Goal: Ask a question: Seek information or help from site administrators or community

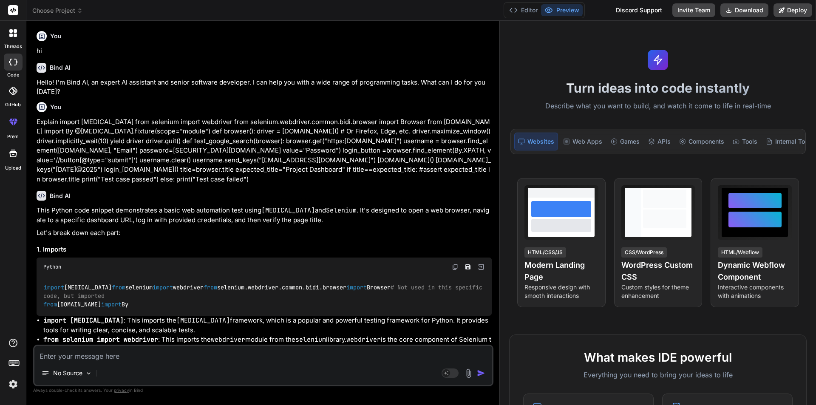
scroll to position [892, 0]
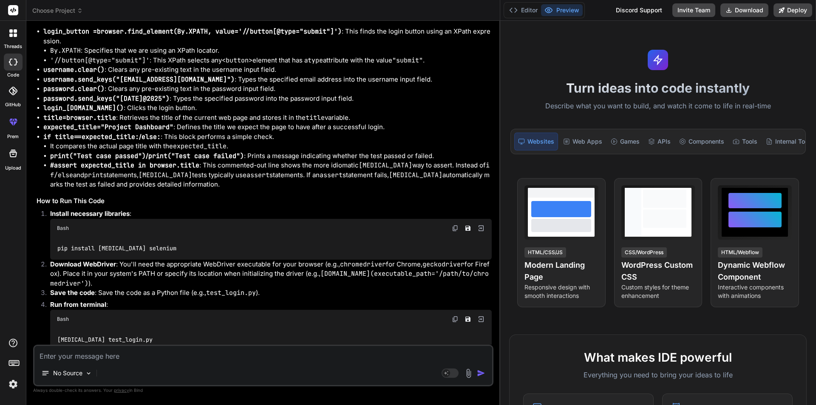
type textarea "(no match in any of [<Module LoginTest.py>])"
type textarea "x"
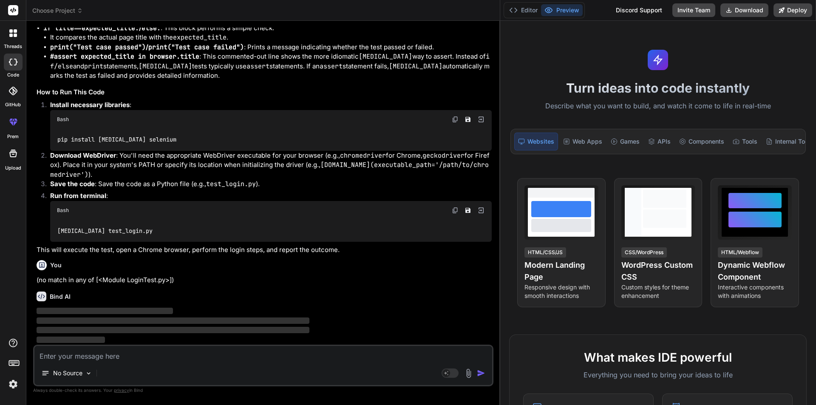
scroll to position [1053, 0]
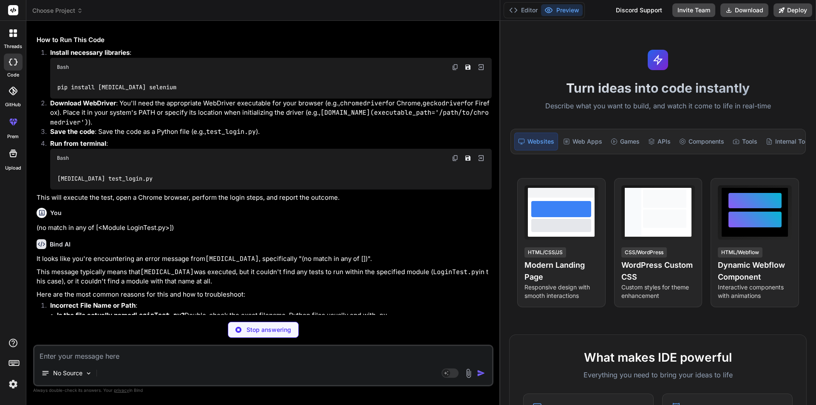
type textarea "x"
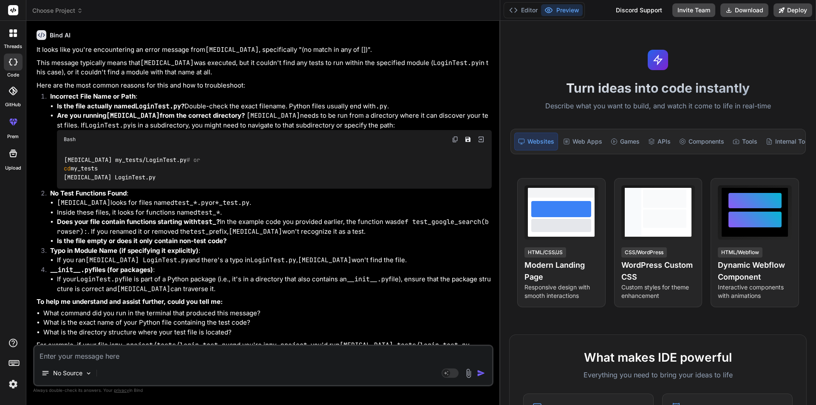
scroll to position [1266, 0]
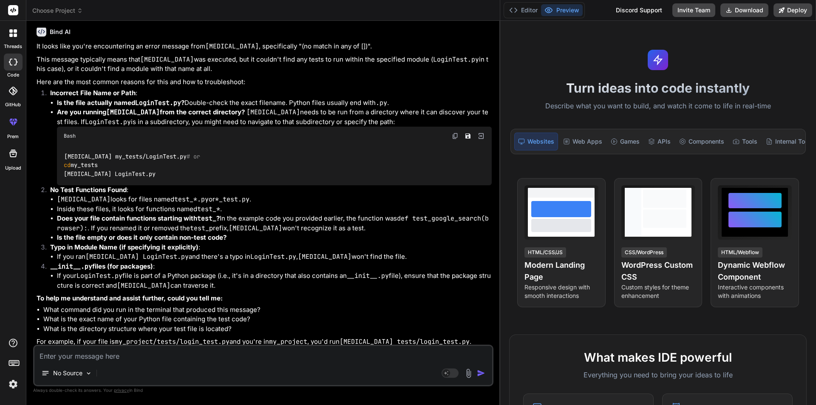
click at [116, 354] on textarea at bounding box center [263, 353] width 458 height 15
paste textarea "platform win32 -- Python 3.12.3, [MEDICAL_DATA]-8.4.2, pluggy-1.6.0 rootdir: C:…"
type textarea "platform win32 -- Python 3.12.3, [MEDICAL_DATA]-8.4.2, pluggy-1.6.0 rootdir: C:…"
type textarea "x"
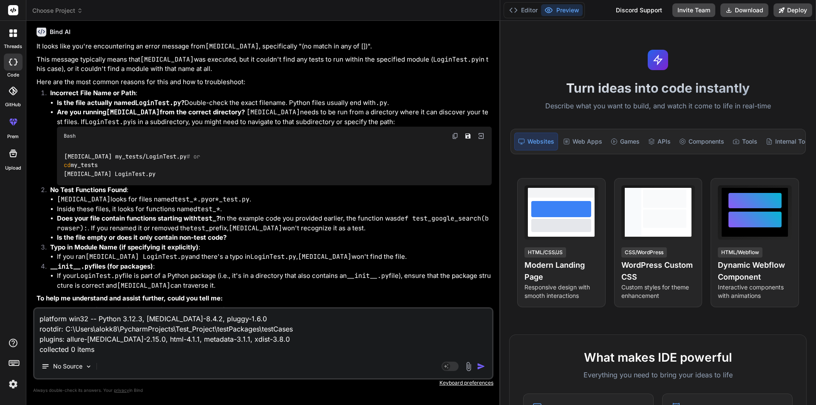
type textarea "platform win32 -- Python 3.12.3, [MEDICAL_DATA]-8.4.2, pluggy-1.6.0 rootdir: C:…"
click at [41, 319] on textarea "platform win32 -- Python 3.12.3, [MEDICAL_DATA]-8.4.2, pluggy-1.6.0 rootdir: C:…" at bounding box center [263, 331] width 458 height 46
type textarea "x"
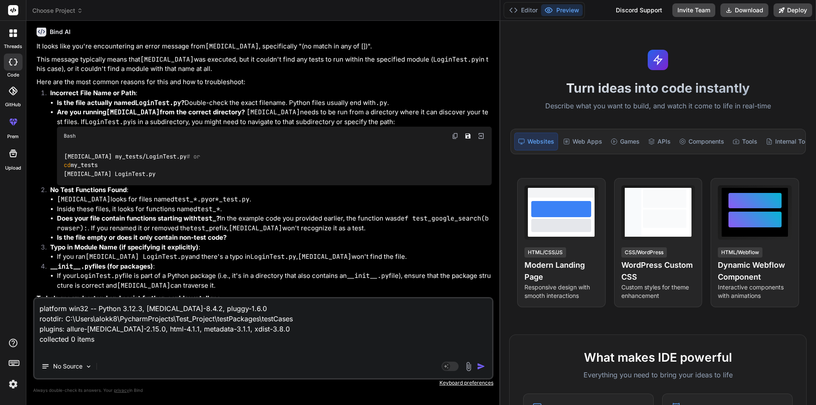
paste textarea "> [MEDICAL_DATA] LoginTest.py"
type textarea "> [MEDICAL_DATA] LoginTest.pyplatform win32 -- Python 3.12.3, [MEDICAL_DATA]-8.…"
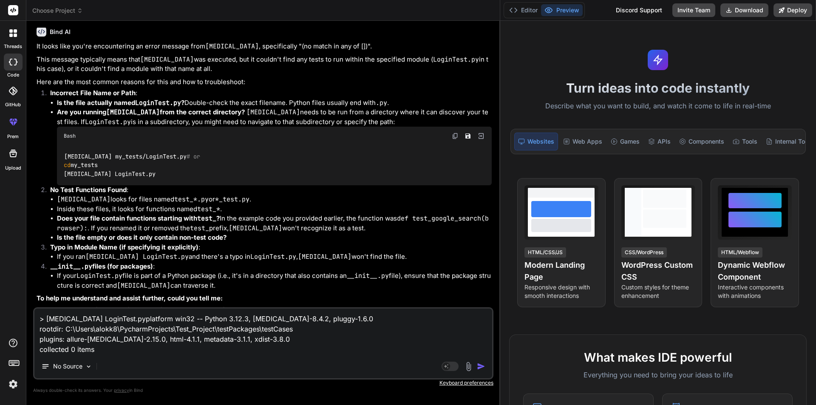
type textarea "x"
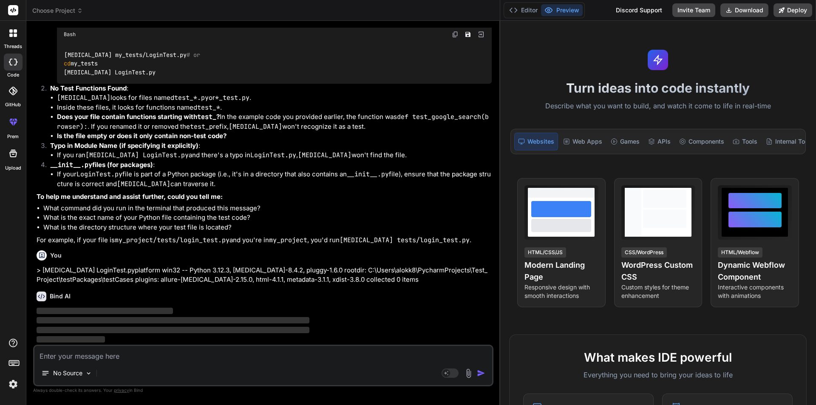
scroll to position [1427, 0]
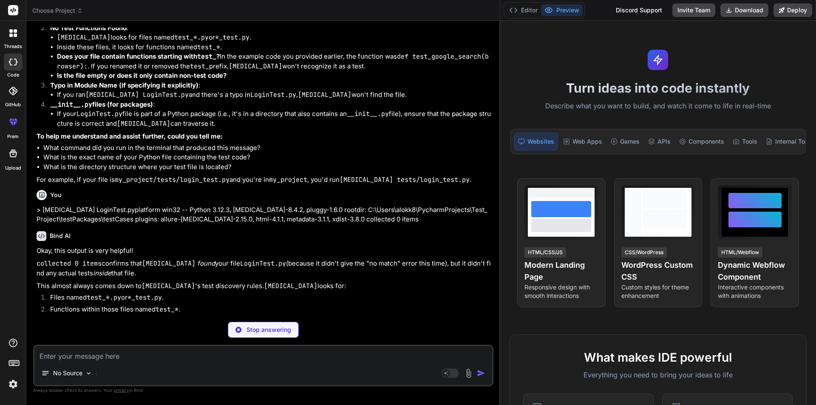
type textarea "x"
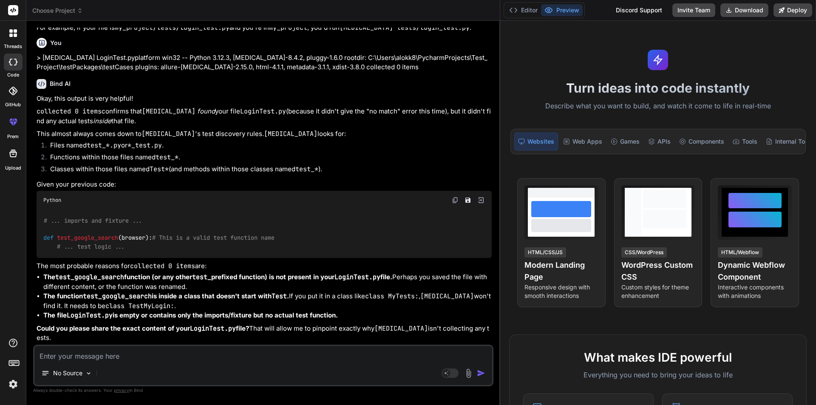
scroll to position [1631, 0]
type textarea "W"
type textarea "x"
type textarea "Wh"
type textarea "x"
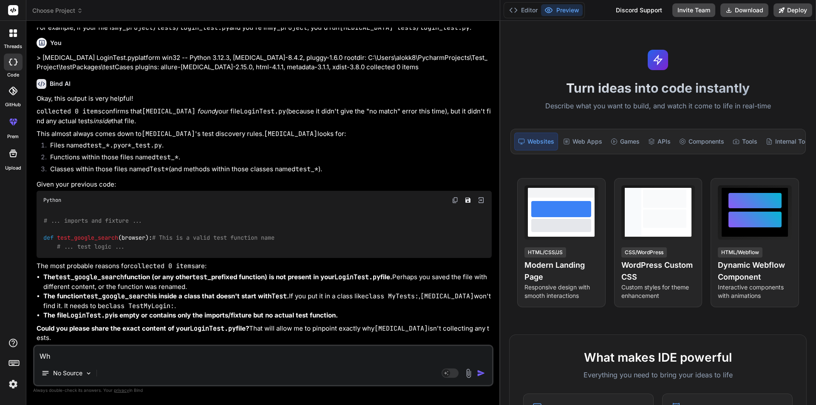
type textarea "Wha"
type textarea "x"
type textarea "What"
type textarea "x"
type textarea "What"
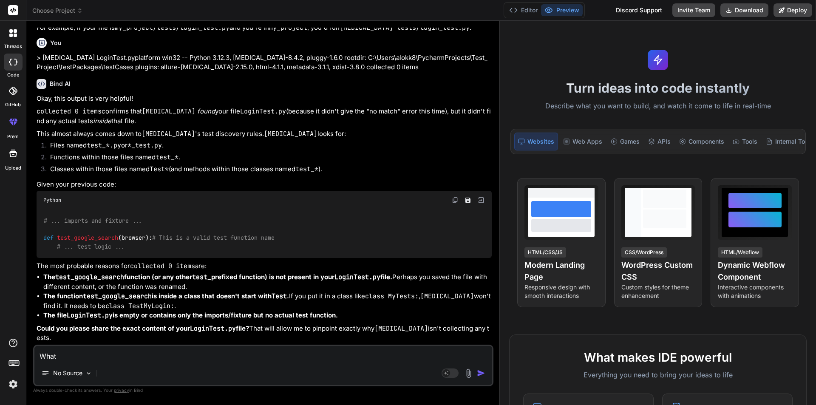
type textarea "x"
type textarea "What i"
type textarea "x"
type textarea "What is"
type textarea "x"
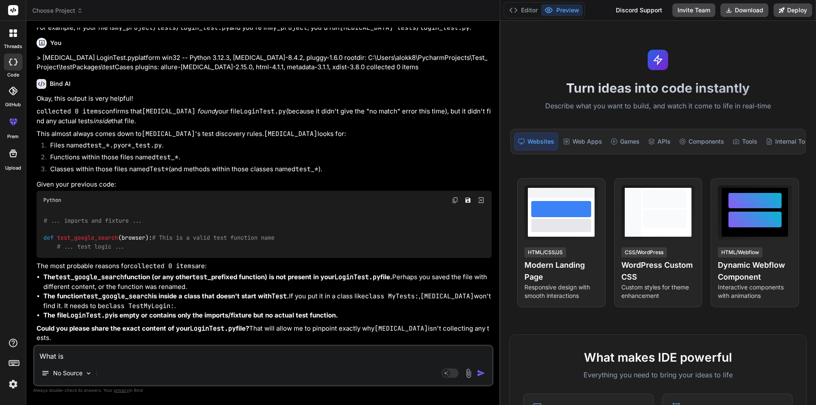
type textarea "What is"
type textarea "x"
type textarea "What is t"
type textarea "x"
type textarea "What is th"
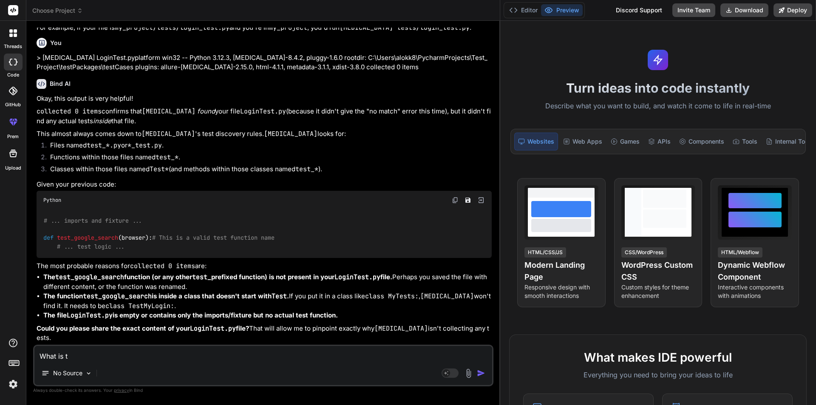
type textarea "x"
type textarea "What is the"
type textarea "x"
type textarea "What is the"
type textarea "x"
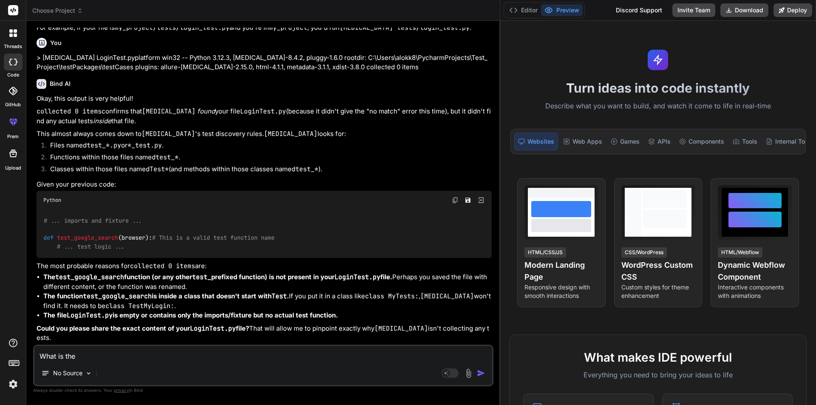
type textarea "What is the e"
type textarea "x"
type textarea "What is the er"
type textarea "x"
type textarea "What is the err"
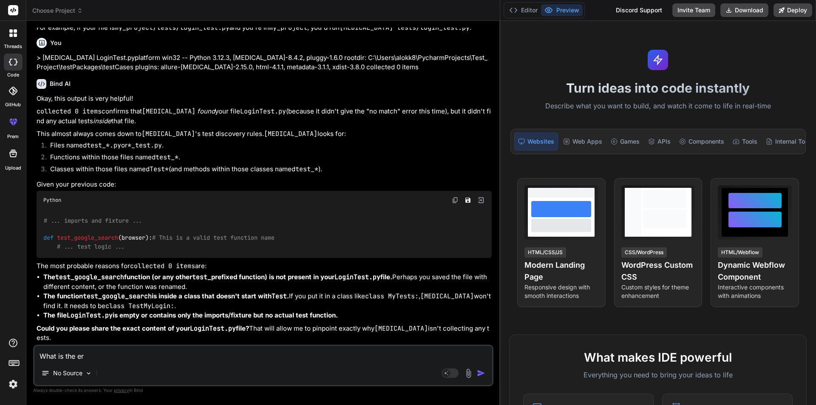
type textarea "x"
type textarea "What is the erro"
type textarea "x"
type textarea "What is the error"
type textarea "x"
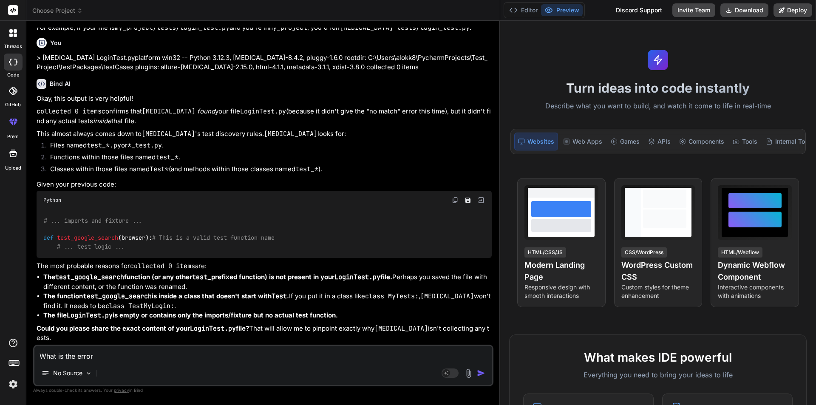
type textarea "What is the error"
type textarea "x"
type textarea "What is the error i"
type textarea "x"
type textarea "What is the error in"
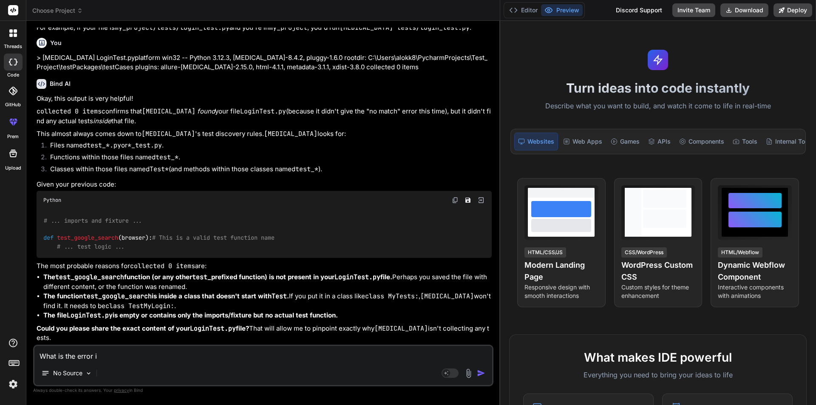
type textarea "x"
type textarea "What is the error in"
type textarea "x"
type textarea "What is the error in t"
type textarea "x"
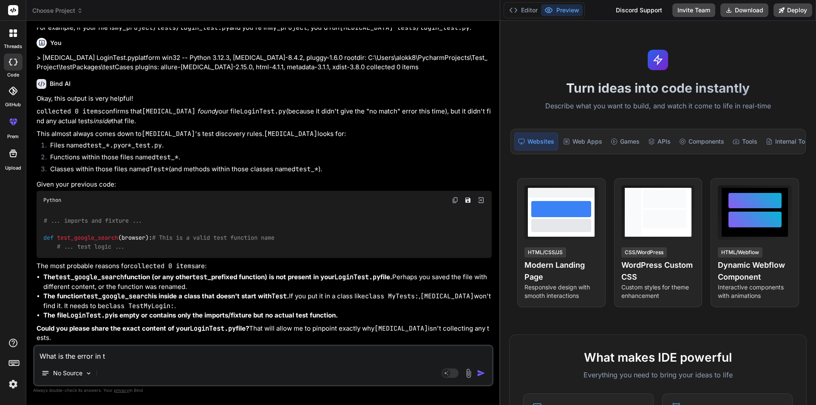
type textarea "What is the error in th"
type textarea "x"
type textarea "What is the error in thi"
type textarea "x"
type textarea "What is the error in this"
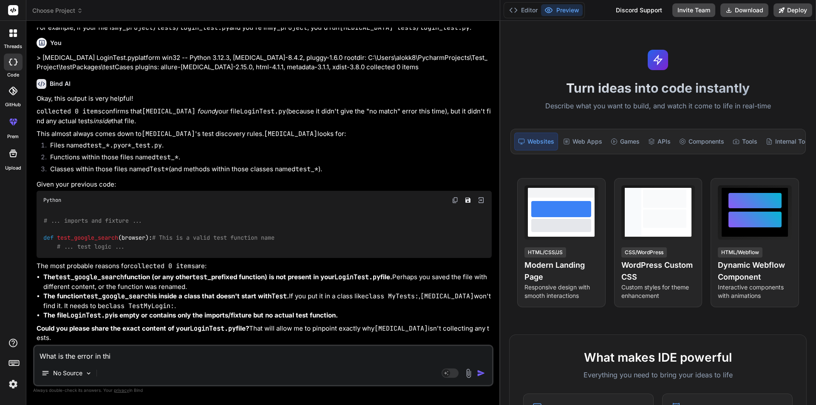
type textarea "x"
type textarea "What is the error in this"
type textarea "x"
type textarea "What is the error in this c"
type textarea "x"
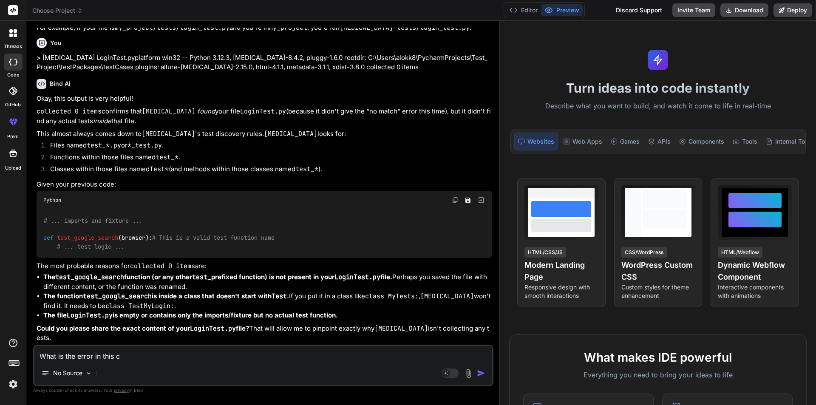
type textarea "What is the error in this co"
type textarea "x"
type textarea "What is the error in this cod"
type textarea "x"
type textarea "What is the error in this code"
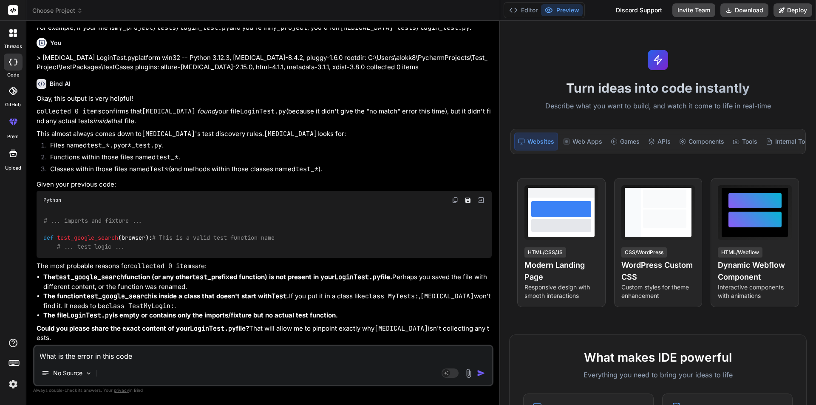
type textarea "x"
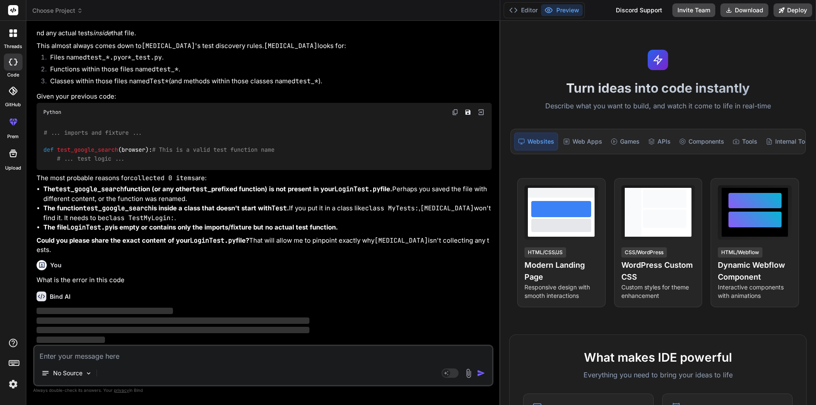
scroll to position [1719, 0]
paste textarea "from selenium import webdriver from [DOMAIN_NAME] import By from testPackages.p…"
type textarea "from selenium import webdriver from [DOMAIN_NAME] import By from testPackages.p…"
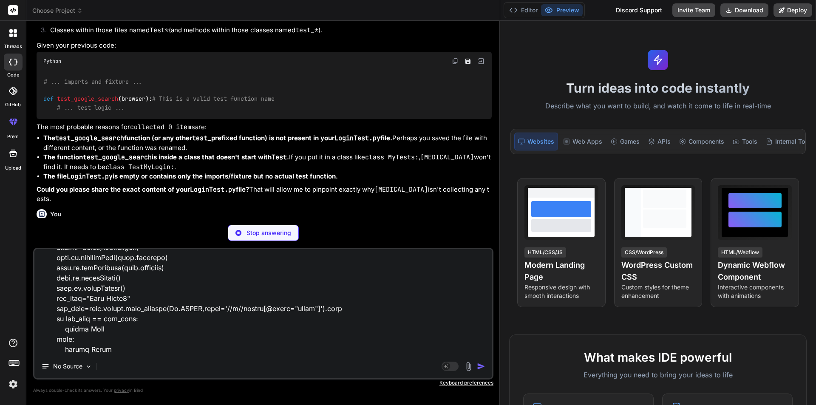
type textarea "x"
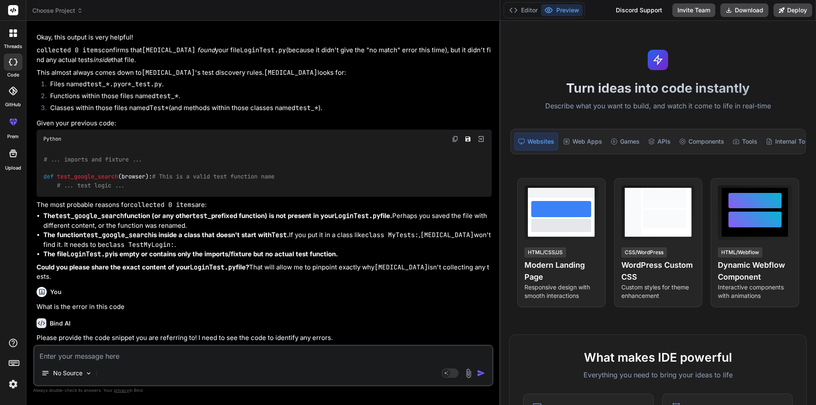
scroll to position [1692, 0]
click at [167, 353] on textarea at bounding box center [263, 353] width 458 height 15
paste textarea "from selenium import webdriver from [DOMAIN_NAME] import By from testPackages.p…"
type textarea "from selenium import webdriver from [DOMAIN_NAME] import By from testPackages.p…"
type textarea "x"
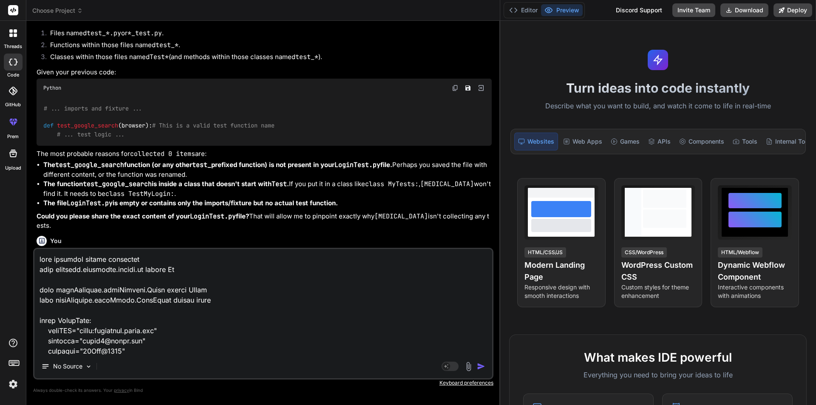
scroll to position [1719, 0]
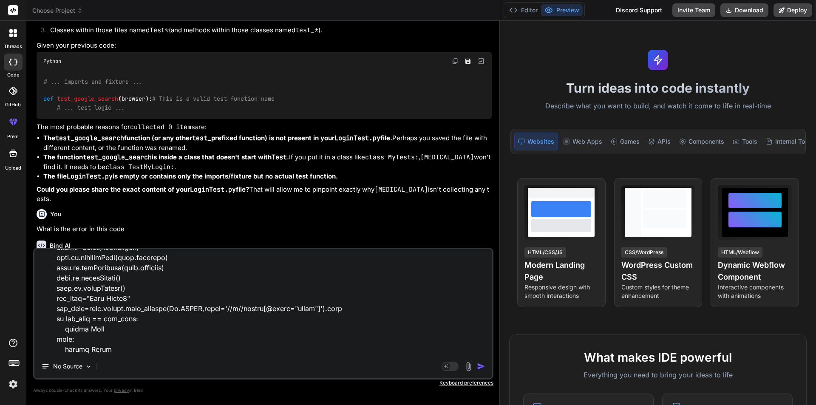
click at [164, 311] on textarea at bounding box center [263, 301] width 458 height 105
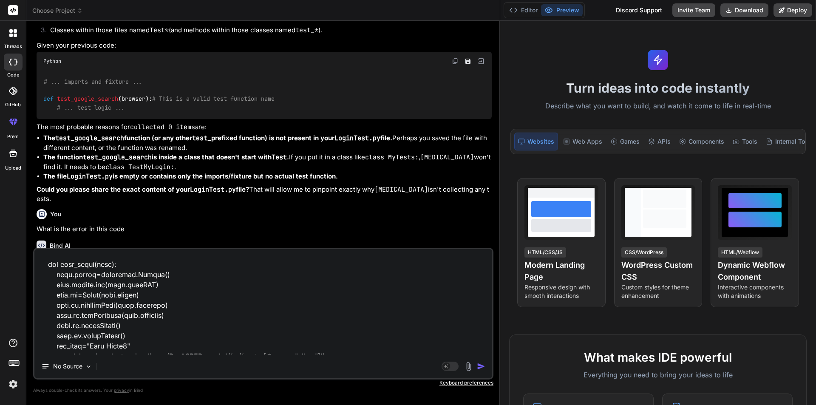
scroll to position [218, 0]
type textarea "from selenium import webdriver from [DOMAIN_NAME] import By from testPackages.p…"
click at [479, 365] on img "button" at bounding box center [481, 366] width 8 height 8
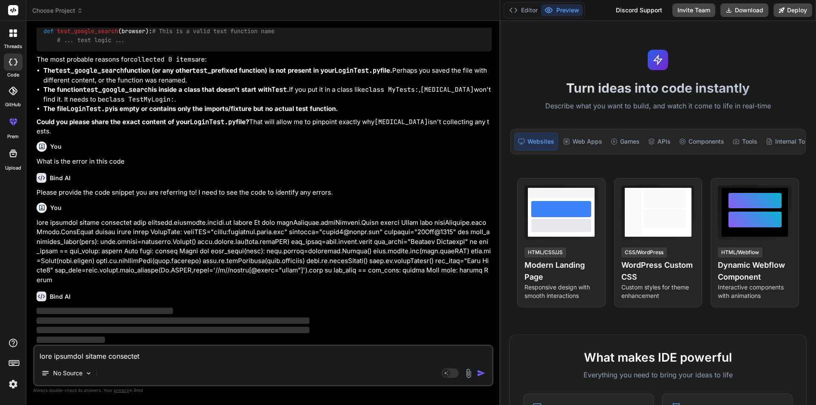
scroll to position [1828, 0]
click at [371, 315] on p "‌" at bounding box center [264, 311] width 455 height 10
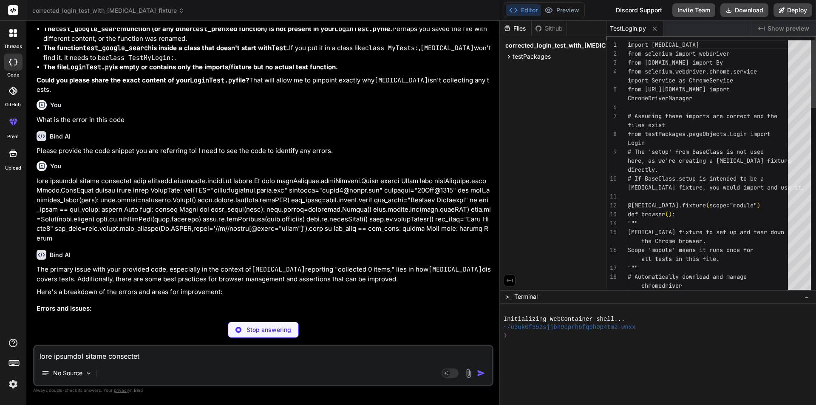
type textarea "x"
type textarea ""keywords": [], "author": "", "license": "ISC" }"
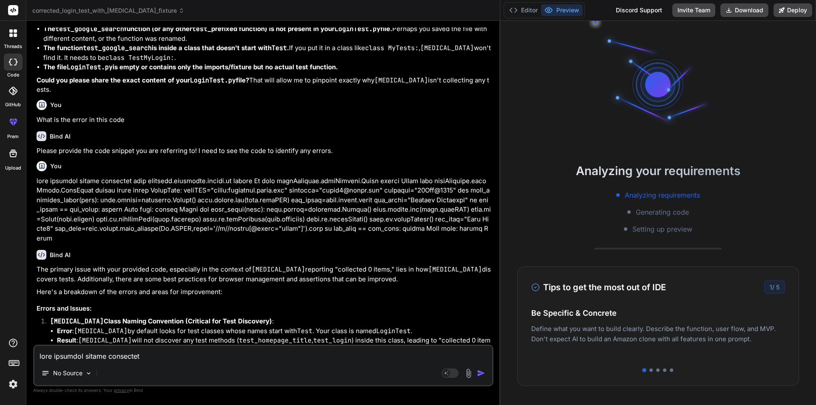
scroll to position [16, 0]
type textarea "x"
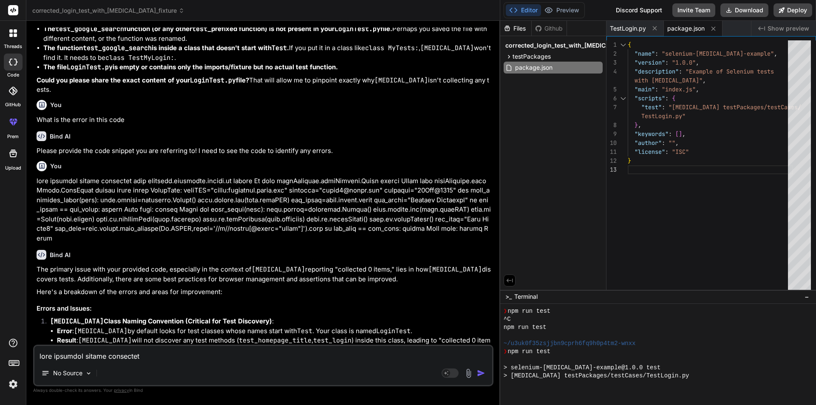
scroll to position [210, 0]
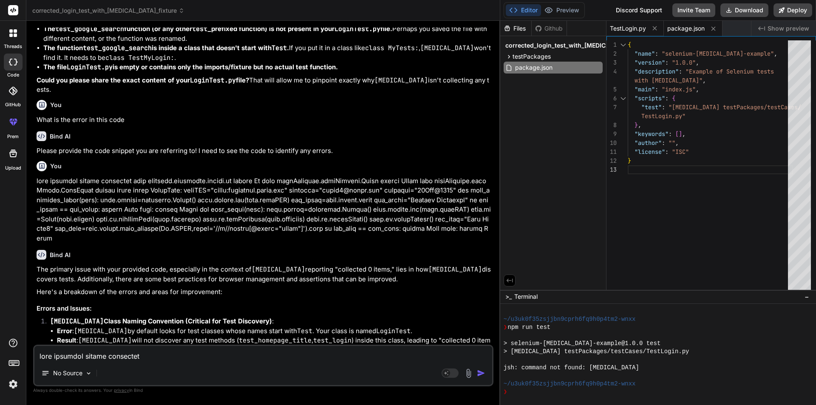
click at [626, 31] on span "TestLogin.py" at bounding box center [628, 28] width 36 height 8
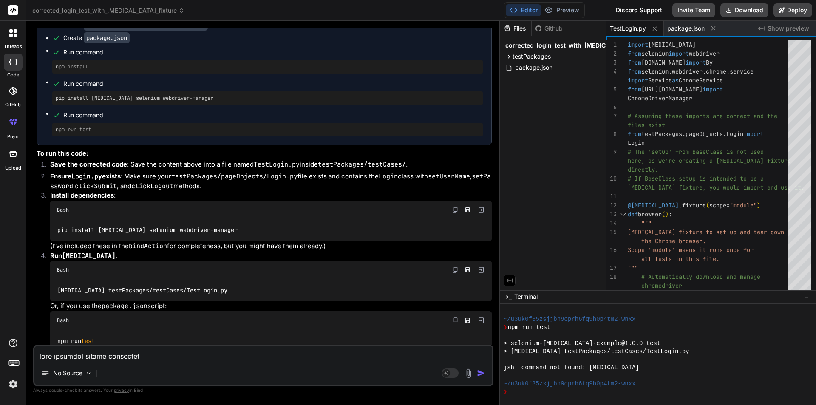
scroll to position [2422, 0]
click at [678, 28] on span "package.json" at bounding box center [685, 28] width 37 height 8
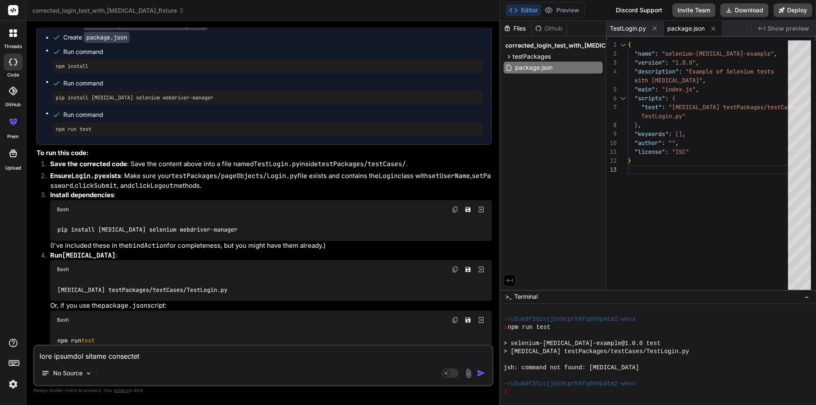
scroll to position [2380, 0]
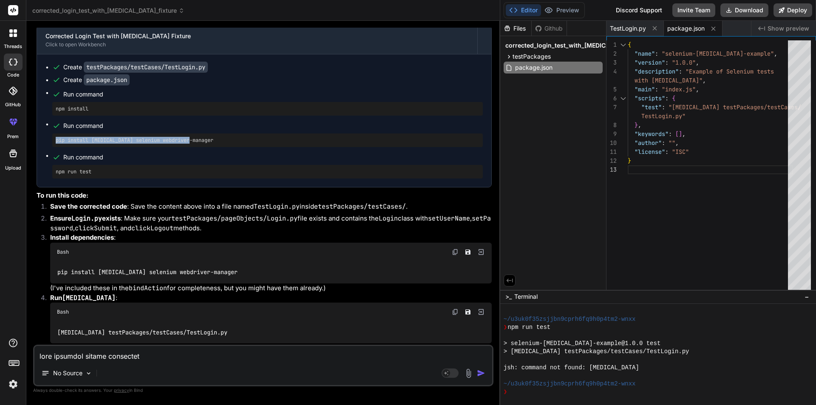
drag, startPoint x: 199, startPoint y: 180, endPoint x: 56, endPoint y: 183, distance: 143.2
click at [56, 144] on pre "pip install [MEDICAL_DATA] selenium webdriver-manager" at bounding box center [268, 140] width 424 height 7
copy pre "pip install [MEDICAL_DATA] selenium webdriver-manager"
drag, startPoint x: 99, startPoint y: 147, endPoint x: 51, endPoint y: 147, distance: 48.4
click at [51, 147] on ul "Create testPackages/testCases/TestLogin.py Create package.json Run command npm …" at bounding box center [263, 121] width 437 height 116
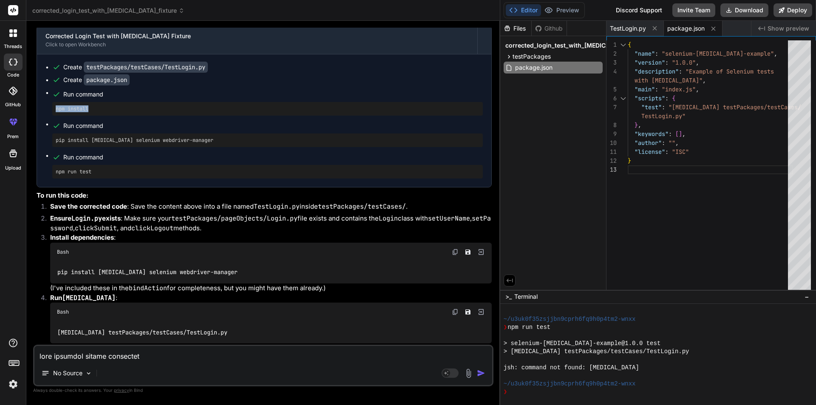
copy pre "npm install"
drag, startPoint x: 99, startPoint y: 212, endPoint x: 55, endPoint y: 211, distance: 43.8
click at [55, 178] on div "npm run test" at bounding box center [267, 172] width 430 height 14
copy pre "npm run test"
click at [625, 28] on span "TestLogin.py" at bounding box center [628, 28] width 36 height 8
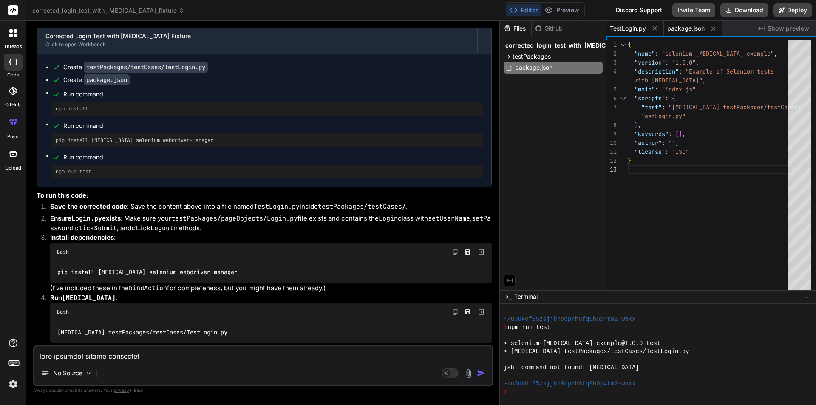
type textarea "to confirm successful logout, # e.g., by checking if the login page elements ar…"
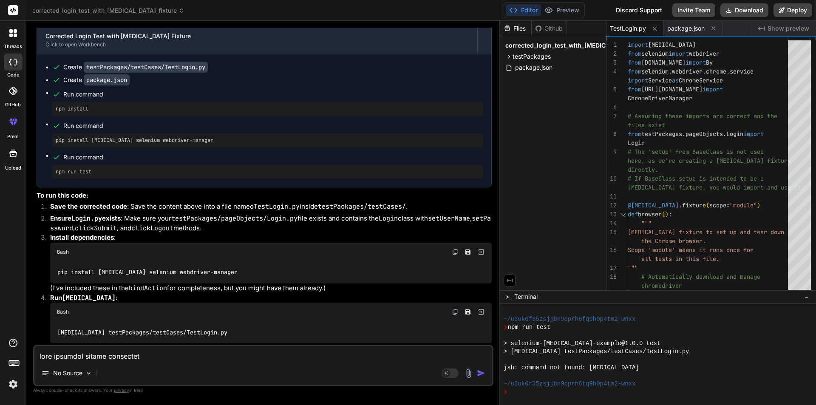
scroll to position [210, 0]
drag, startPoint x: 500, startPoint y: 129, endPoint x: 369, endPoint y: 127, distance: 130.9
click at [369, 127] on div "Bind AI Web Search Created with Pixso. Code Generator You hi Bind AI Hello! I'm…" at bounding box center [263, 213] width 474 height 384
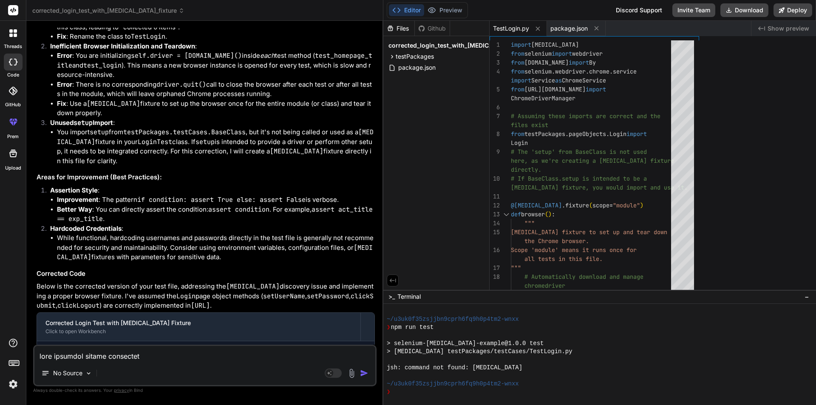
type textarea "x"
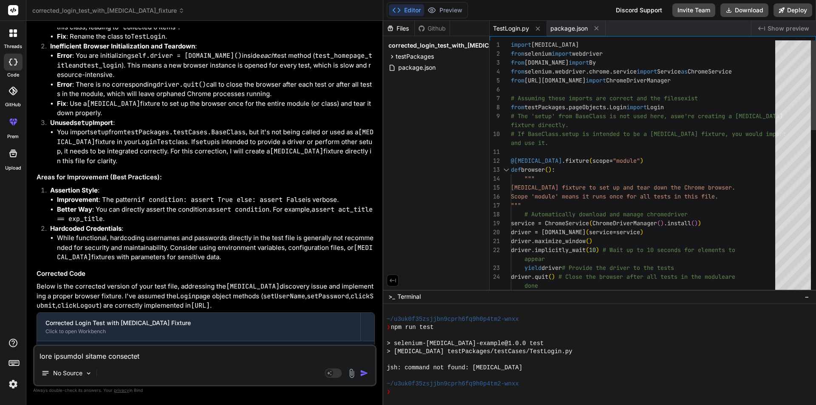
scroll to position [2676, 0]
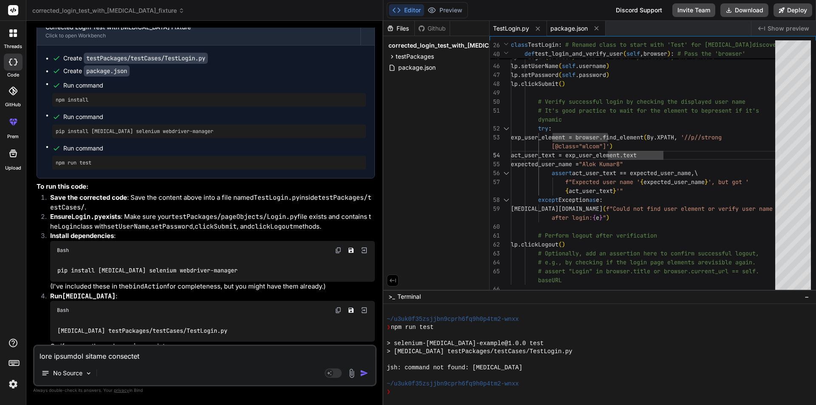
click at [566, 34] on div "package.json" at bounding box center [576, 28] width 59 height 15
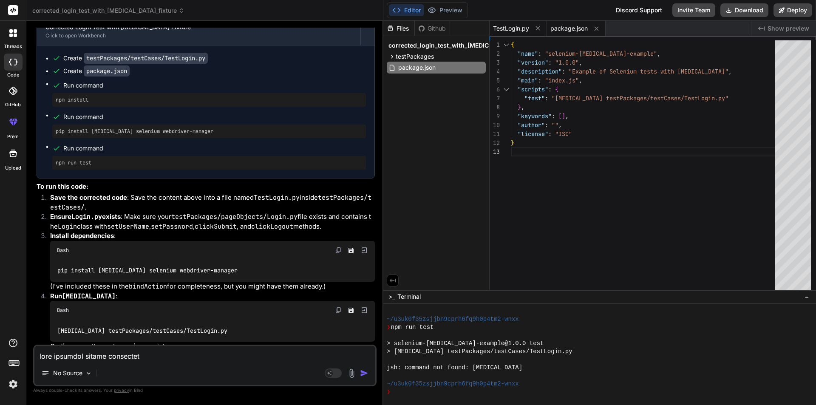
click at [519, 30] on span "TestLogin.py" at bounding box center [511, 28] width 36 height 8
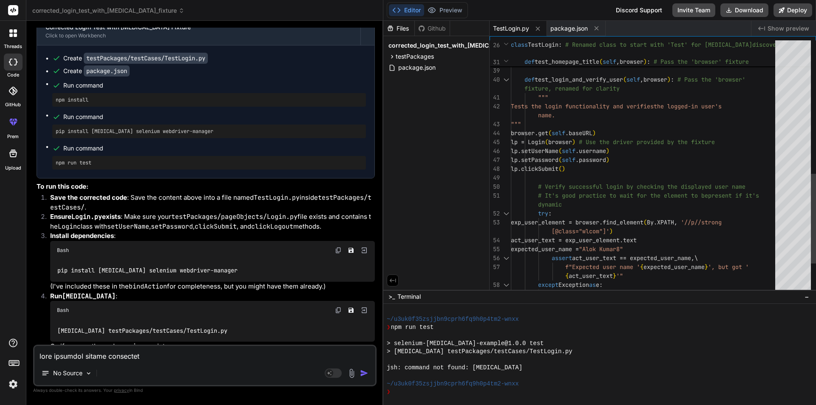
click at [644, 102] on div """" browser.get ( self .baseURL ) lp = Login ( browser ) # Use the driver provi…" at bounding box center [645, 22] width 269 height 714
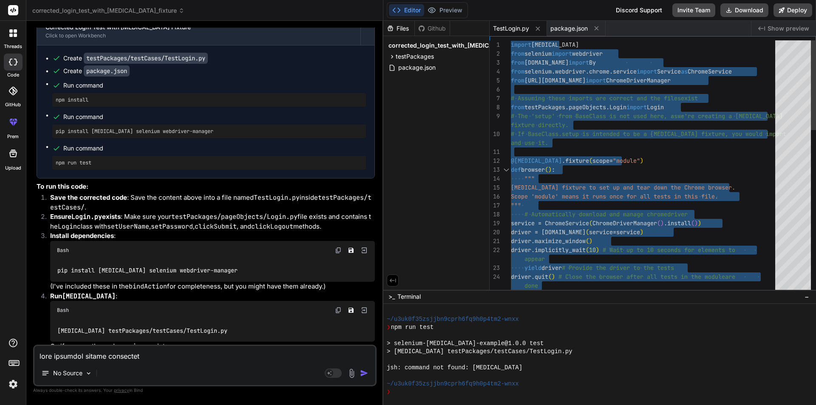
click at [632, 123] on div "done service = ChromeService ( ChromeDriverManager ( ) .install ( ) ) driver = …" at bounding box center [645, 397] width 269 height 714
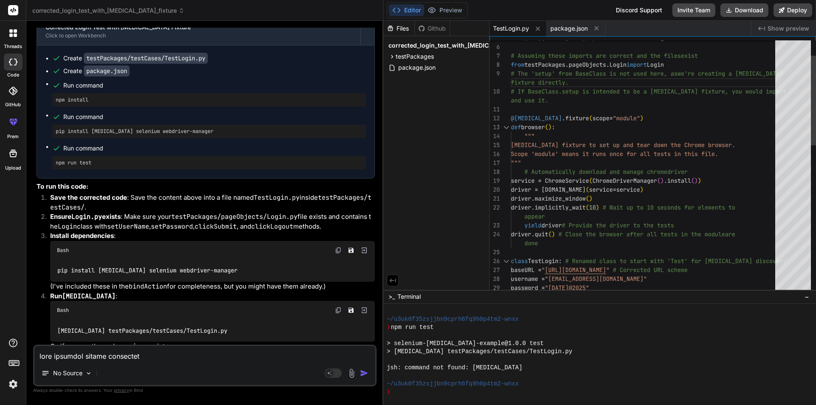
click at [673, 199] on div "done service = ChromeService ( ChromeDriverManager ( ) .install ( ) ) driver = …" at bounding box center [645, 355] width 269 height 714
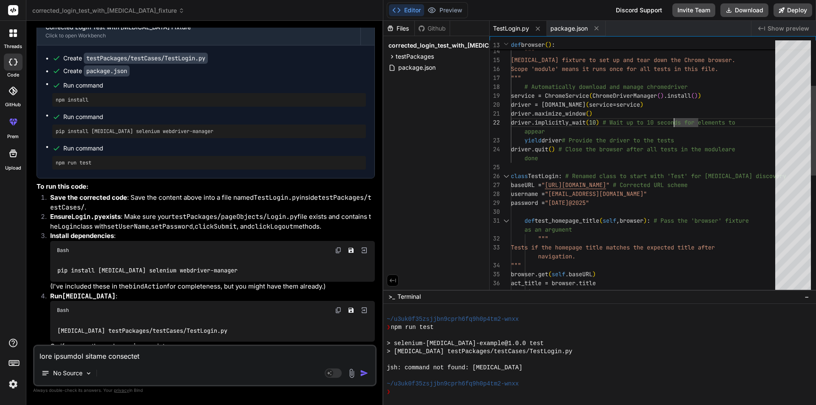
click at [628, 149] on div "done service = ChromeService ( ChromeDriverManager ( ) .install ( ) ) driver = …" at bounding box center [645, 270] width 269 height 714
click at [571, 161] on div "done service = ChromeService ( ChromeDriverManager ( ) .install ( ) ) driver = …" at bounding box center [645, 270] width 269 height 714
type textarea "import [MEDICAL_DATA] from selenium import webdriver from [DOMAIN_NAME] import …"
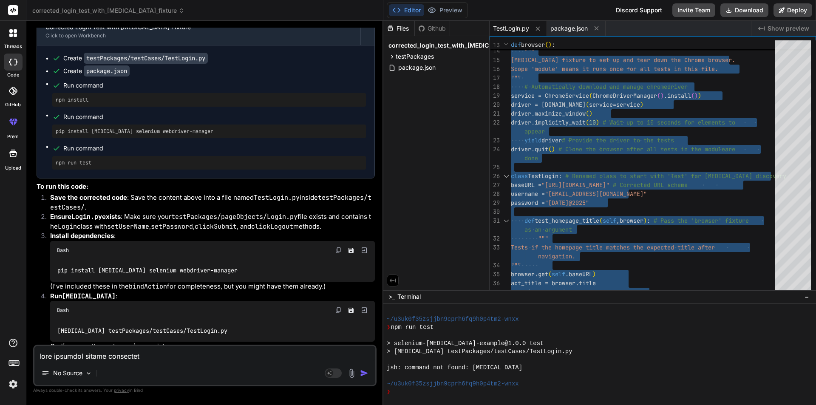
click at [146, 231] on li "Ensure Login.py exists : Make sure your testPackages/pageObjects/Login.py file …" at bounding box center [208, 221] width 331 height 19
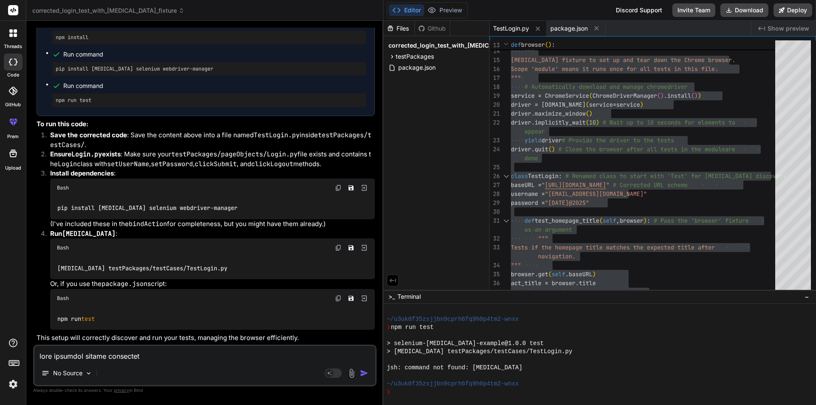
scroll to position [2788, 0]
click at [111, 356] on textarea at bounding box center [204, 353] width 341 height 15
type textarea "c"
type textarea "x"
type textarea "cr"
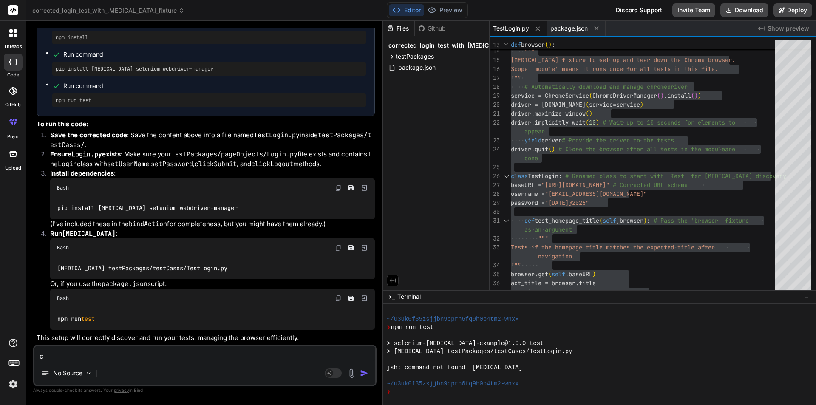
type textarea "x"
type textarea "cre"
type textarea "x"
type textarea "crea"
type textarea "x"
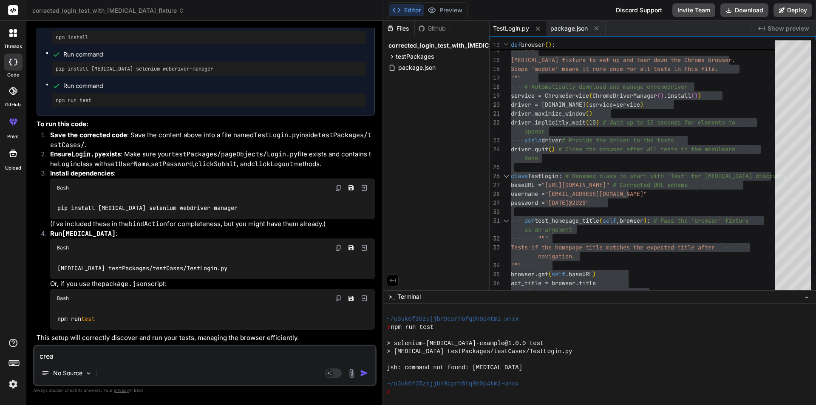
type textarea "creat"
type textarea "x"
type textarea "create"
type textarea "x"
type textarea "create"
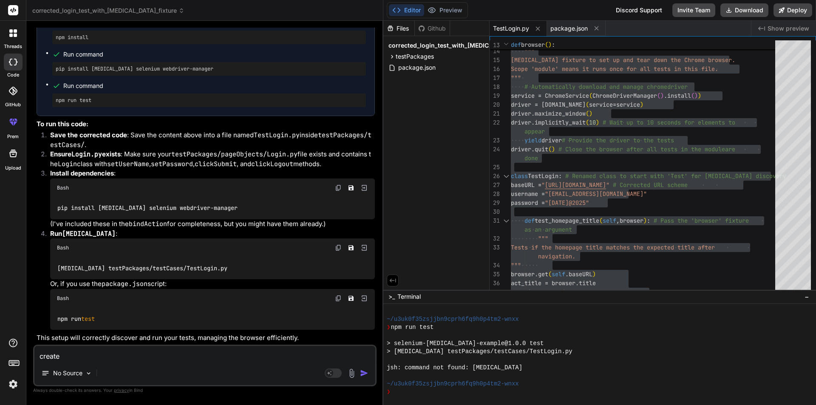
type textarea "x"
type textarea "create s"
type textarea "x"
type textarea "create se"
type textarea "x"
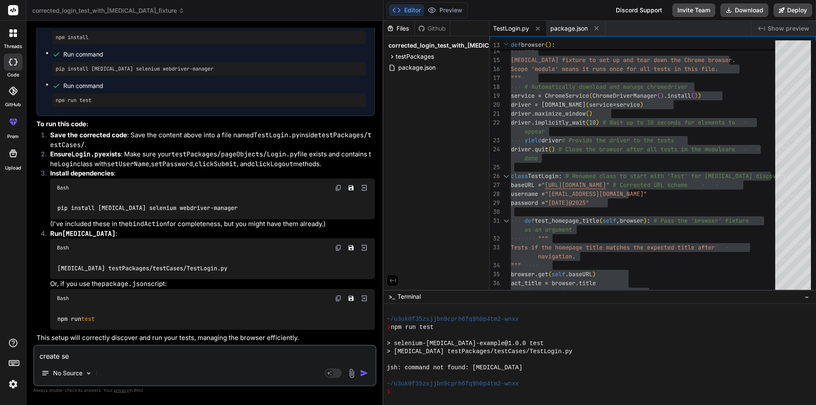
type textarea "create sep"
type textarea "x"
type textarea "create sepa"
type textarea "x"
type textarea "create separ"
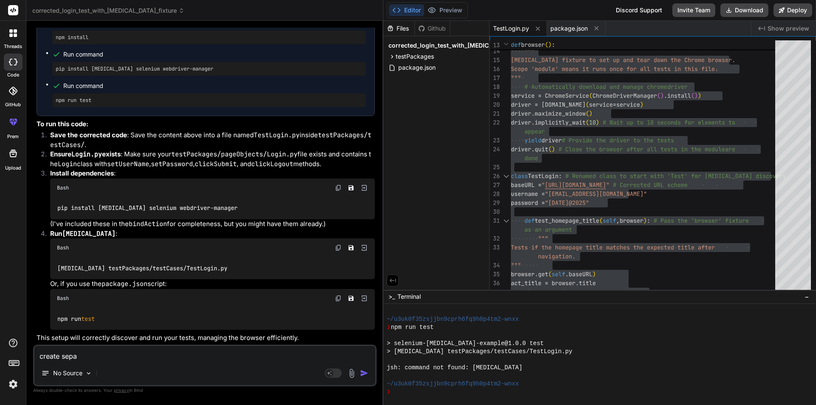
type textarea "x"
type textarea "create separa"
type textarea "x"
type textarea "create separat"
type textarea "x"
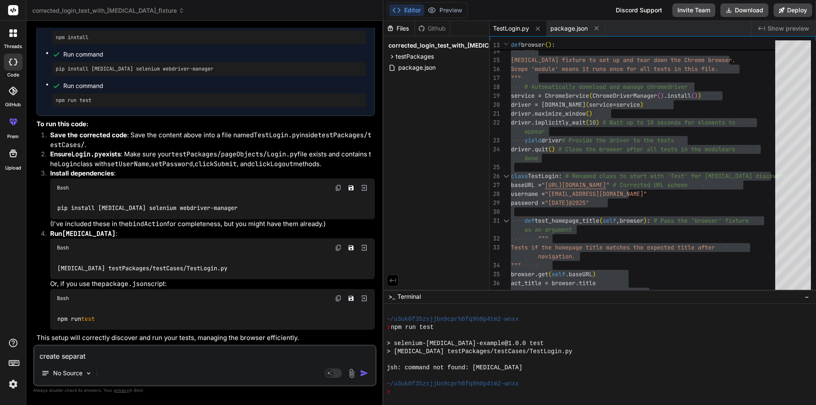
type textarea "create separate"
type textarea "x"
type textarea "create separate"
type textarea "x"
type textarea "create separate c"
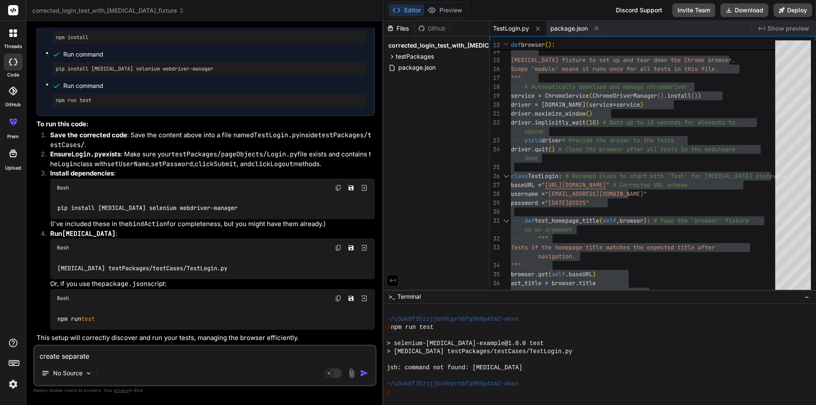
type textarea "x"
type textarea "create separate cl"
type textarea "x"
type textarea "create separate cla"
type textarea "x"
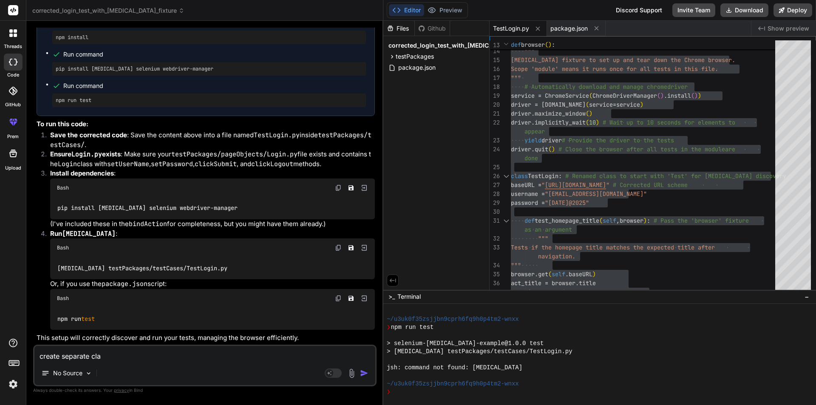
type textarea "create separate clas"
type textarea "x"
type textarea "create separate class"
type textarea "x"
type textarea "create separate class"
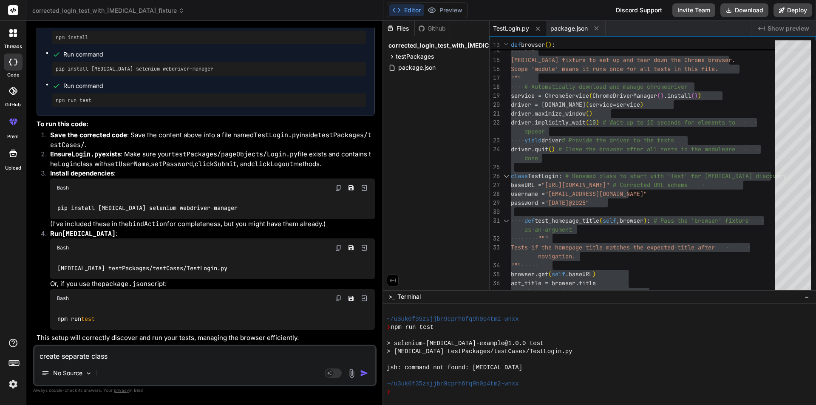
type textarea "x"
type textarea "create separate class f"
type textarea "x"
type textarea "create separate class fo"
type textarea "x"
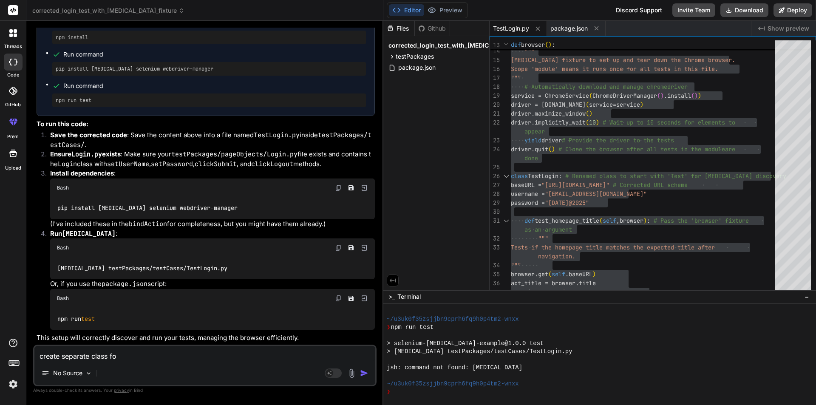
type textarea "create separate class for"
type textarea "x"
type textarea "create separate class for"
type textarea "x"
type textarea "create separate class for t"
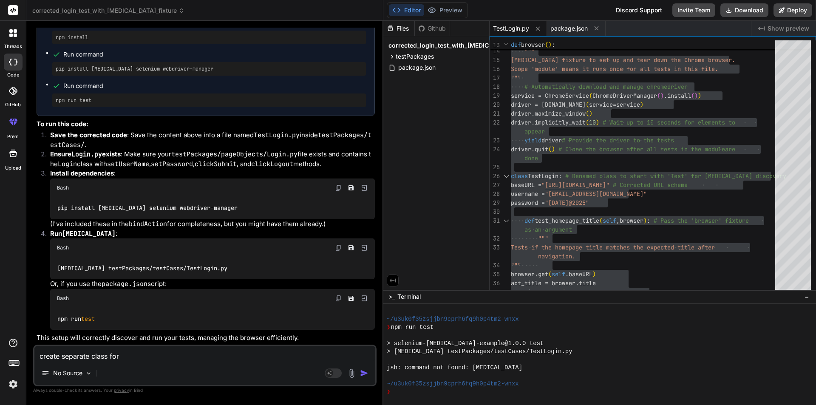
type textarea "x"
type textarea "create separate class for th"
type textarea "x"
type textarea "create separate class for the"
type textarea "x"
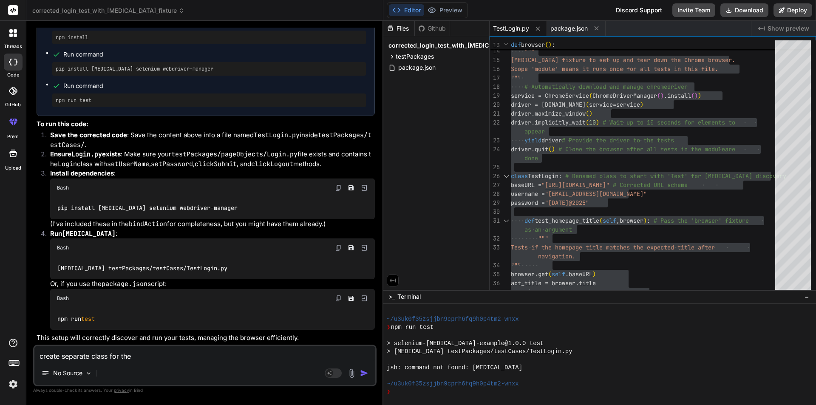
type textarea "create separate class for the"
type textarea "x"
type textarea "create separate class for the b"
type textarea "x"
type textarea "create separate class for the br"
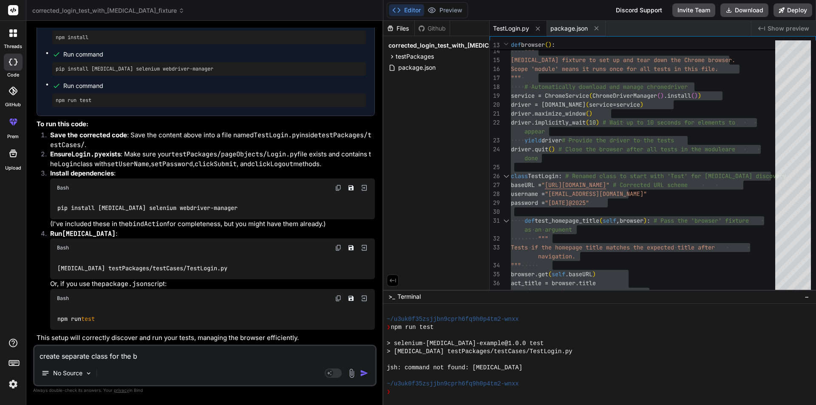
type textarea "x"
type textarea "create separate class for the bro"
type textarea "x"
type textarea "create separate class for the brow"
type textarea "x"
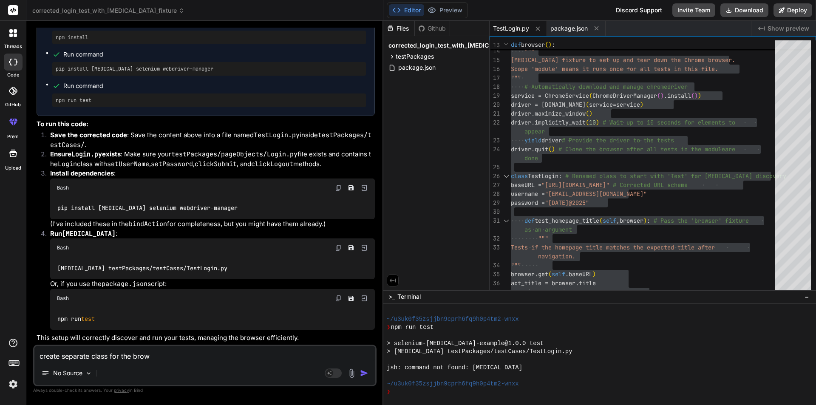
type textarea "create separate class for the brows"
type textarea "x"
type textarea "create separate class for the browse"
type textarea "x"
type textarea "create separate class for the browser"
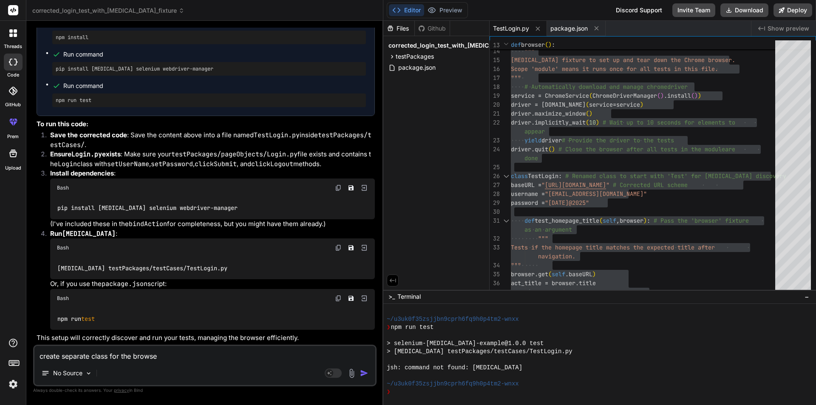
type textarea "x"
type textarea "create separate class for the browser"
type textarea "x"
type textarea "create separate class for the browser f"
type textarea "x"
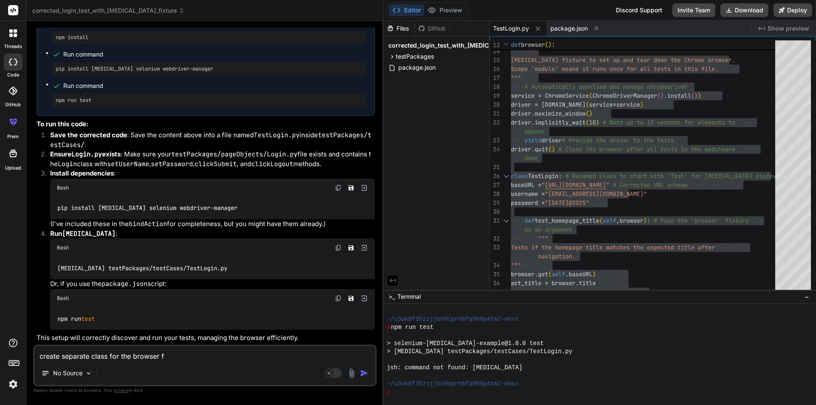
type textarea "create separate class for the browser fu"
type textarea "x"
type textarea "create separate class for the browser fun"
type textarea "x"
type textarea "create separate class for the browser func"
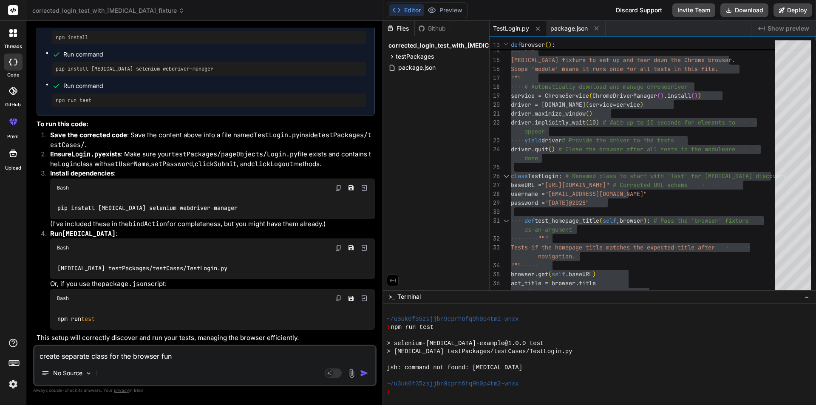
type textarea "x"
type textarea "create separate class for the browser funct"
type textarea "x"
type textarea "create separate class for the browser functi"
type textarea "x"
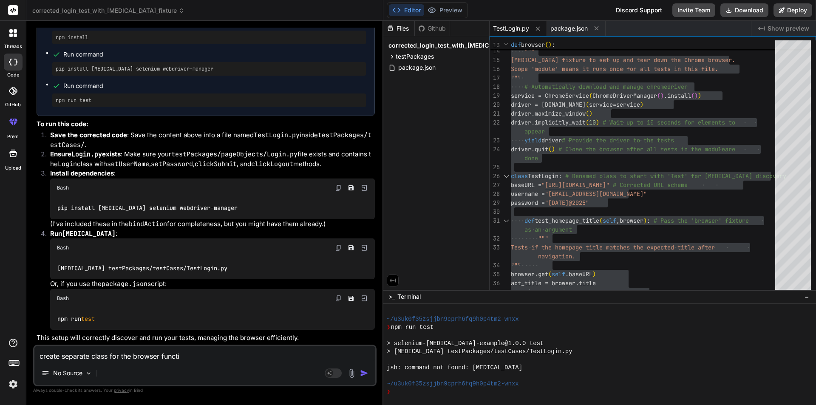
type textarea "create separate class for the browser functio"
type textarea "x"
type textarea "create separate class for the browser function"
type textarea "x"
type textarea "create separate class for the browser function"
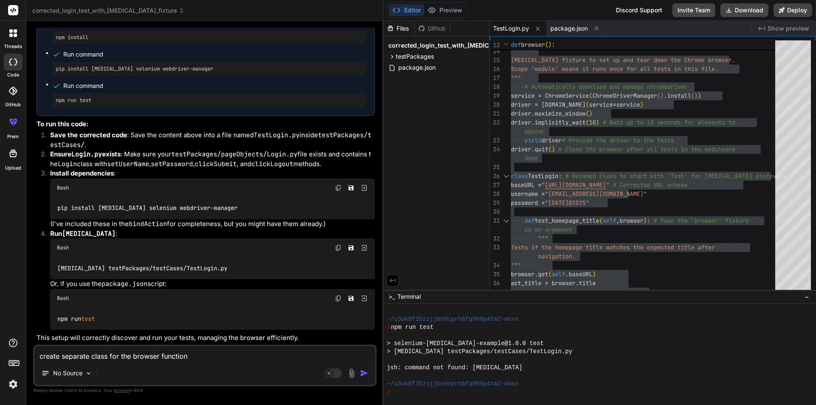
type textarea "x"
type textarea "create separate class for the browser function a"
type textarea "x"
type textarea "create separate class for the browser function an"
type textarea "x"
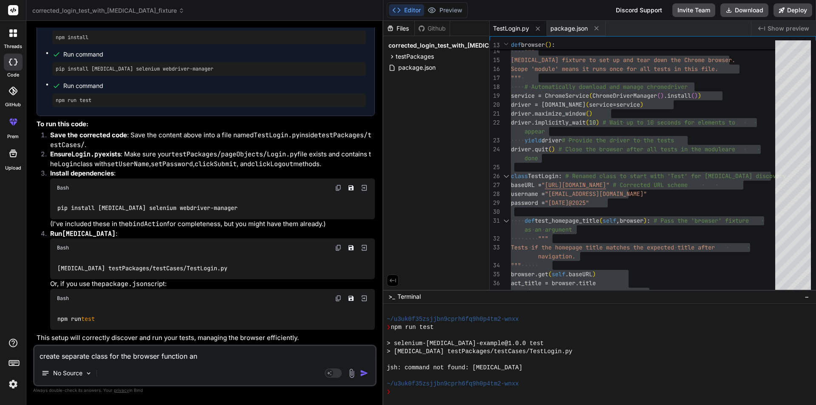
type textarea "create separate class for the browser function and"
type textarea "x"
type textarea "create separate class for the browser function and"
type textarea "x"
type textarea "create separate class for the browser function and u"
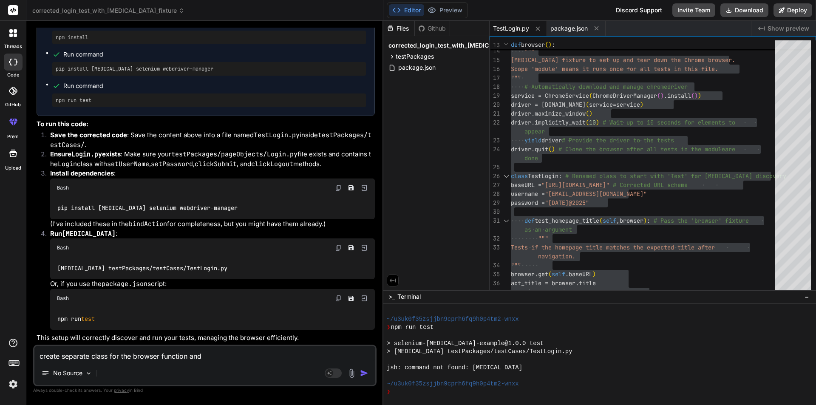
type textarea "x"
type textarea "create separate class for the browser function and us"
type textarea "x"
type textarea "create separate class for the browser function and use"
type textarea "x"
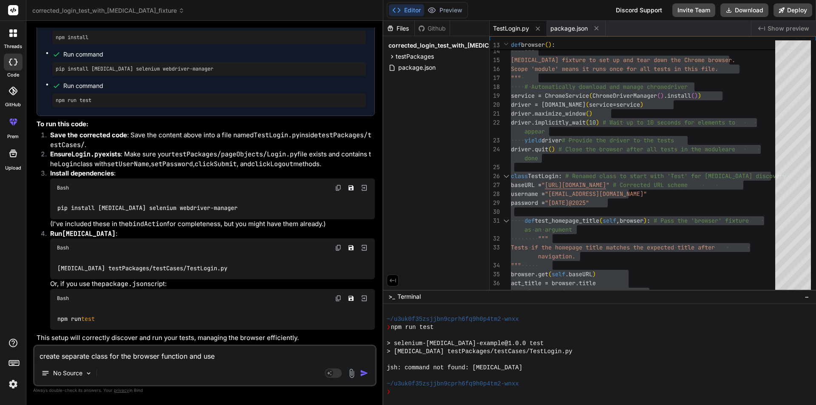
type textarea "create separate class for the browser function and use"
type textarea "x"
type textarea "create separate class for the browser function and use i"
type textarea "x"
type textarea "create separate class for the browser function and use it"
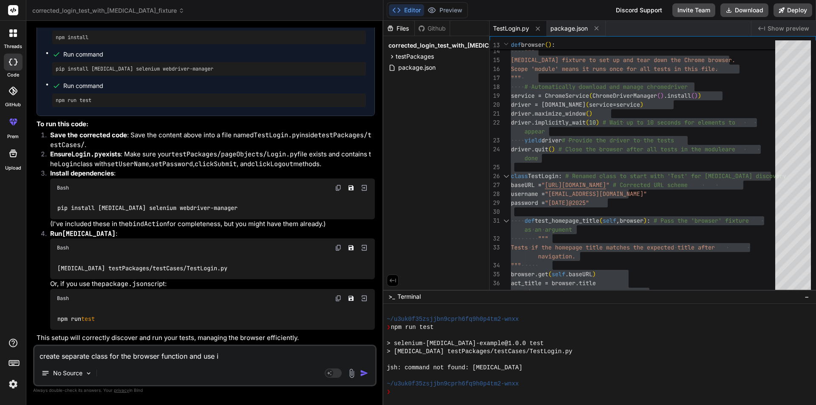
type textarea "x"
type textarea "create separate class for the browser function and use it"
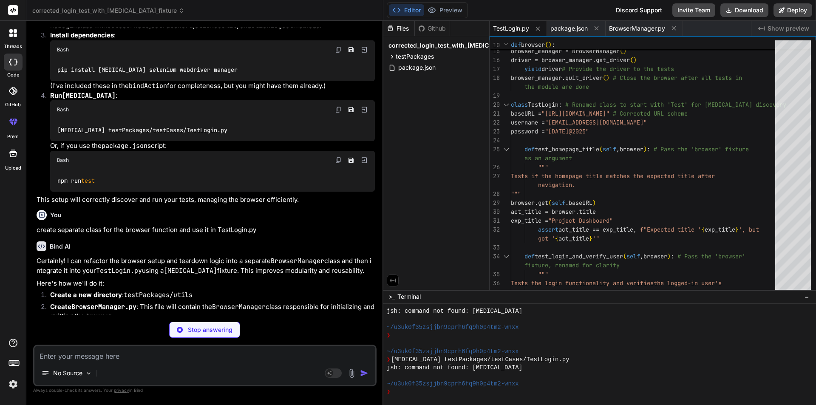
scroll to position [339, 0]
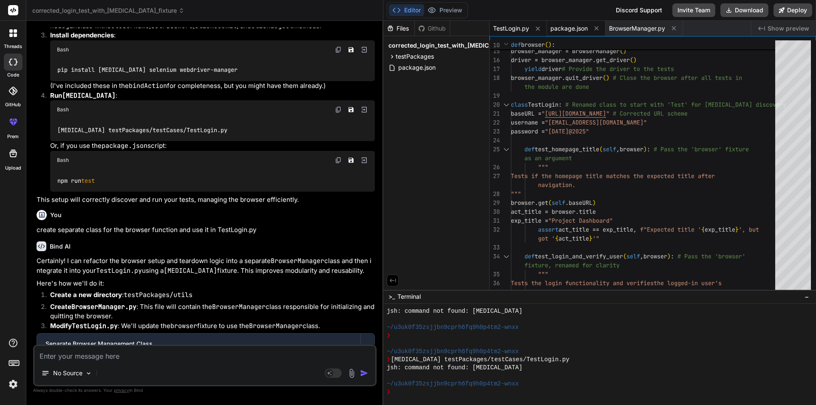
click at [552, 27] on span "package.json" at bounding box center [568, 28] width 37 height 8
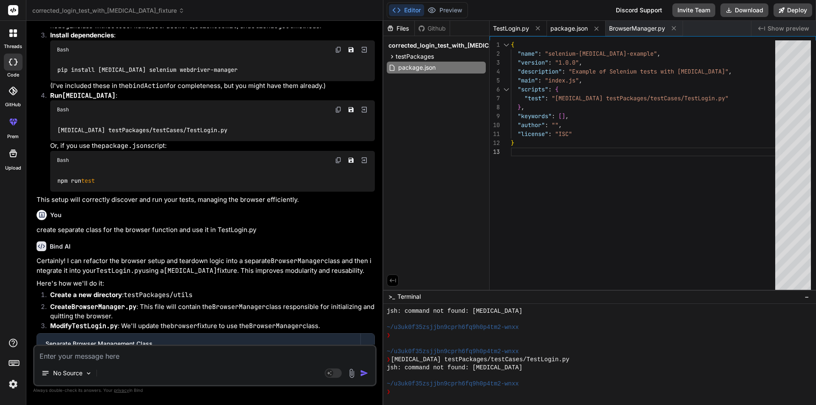
click at [517, 25] on span "TestLogin.py" at bounding box center [511, 28] width 36 height 8
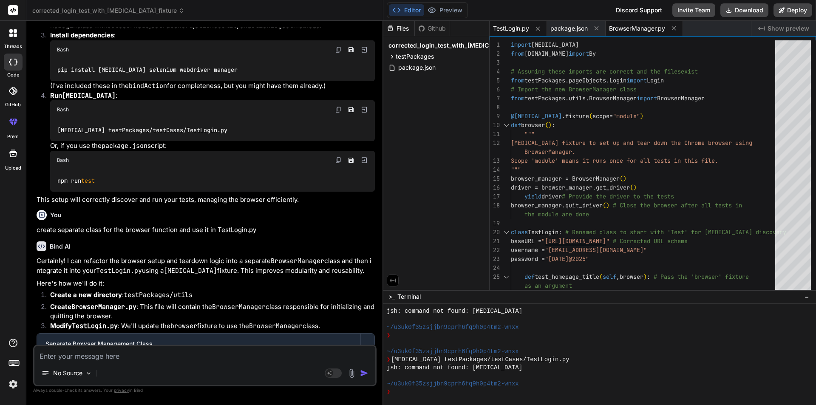
click at [628, 26] on span "BrowserManager.py" at bounding box center [637, 28] width 56 height 8
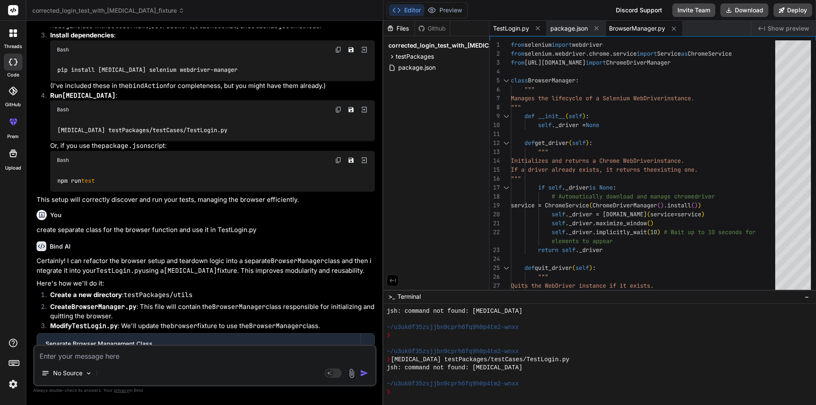
click at [513, 26] on span "TestLogin.py" at bounding box center [511, 28] width 36 height 8
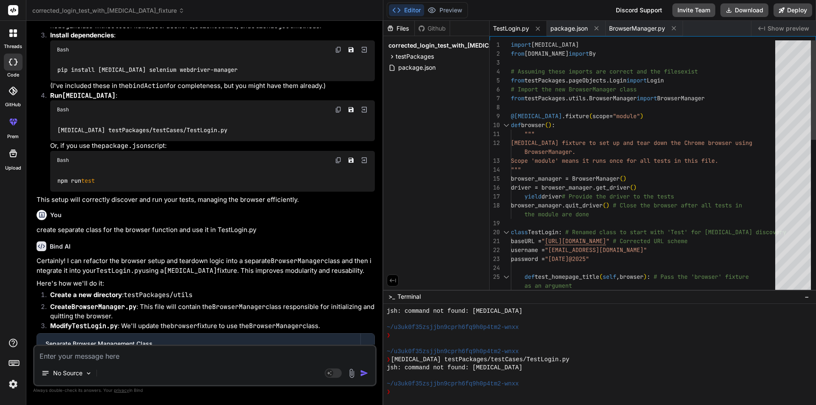
click at [707, 95] on div """" browser_manager = BrowserManager ( ) driver = browser_manager.get_driver ( …" at bounding box center [645, 361] width 269 height 642
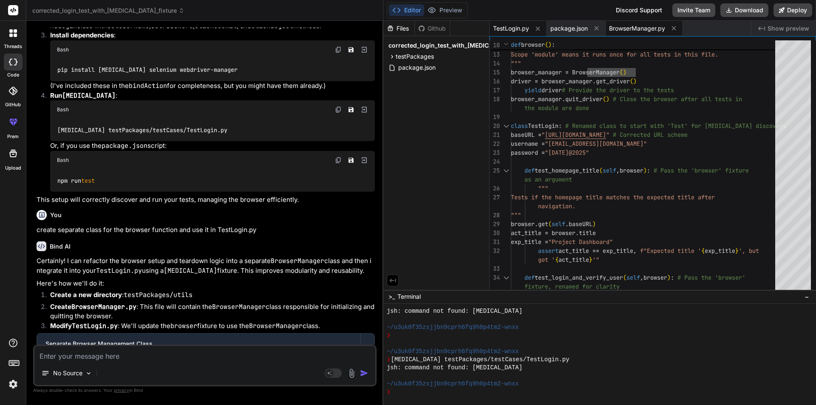
click at [638, 28] on span "BrowserManager.py" at bounding box center [637, 28] width 56 height 8
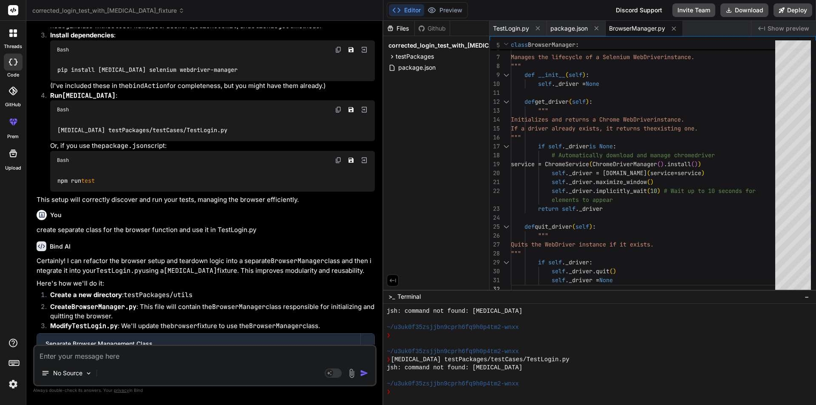
click at [633, 31] on span "BrowserManager.py" at bounding box center [637, 28] width 56 height 8
drag, startPoint x: 632, startPoint y: 31, endPoint x: 568, endPoint y: 112, distance: 103.4
click at [568, 112] on div "def quit_driver ( self ) : """ self ._driver.implicitly_wait ( 10 ) # Wait up t…" at bounding box center [645, 146] width 269 height 294
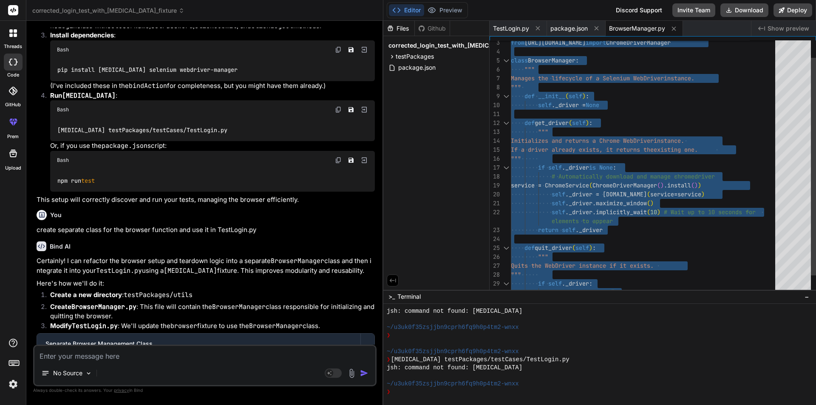
click at [596, 182] on div "def quit_driver ( self ) : """ self ._driver.implicitly_wait ( 10 ) # Wait up t…" at bounding box center [645, 167] width 269 height 294
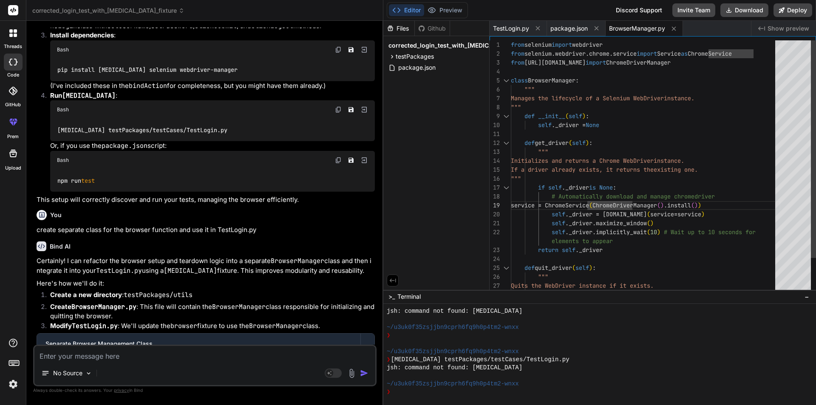
click at [554, 79] on div "def quit_driver ( self ) : """ self ._driver.implicitly_wait ( 10 ) # Wait up t…" at bounding box center [645, 187] width 269 height 294
click at [601, 122] on div "def quit_driver ( self ) : """ self ._driver.implicitly_wait ( 10 ) # Wait up t…" at bounding box center [645, 187] width 269 height 294
click at [636, 108] on div "def quit_driver ( self ) : """ self ._driver.implicitly_wait ( 10 ) # Wait up t…" at bounding box center [645, 187] width 269 height 294
click at [514, 27] on span "TestLogin.py" at bounding box center [511, 28] width 36 height 8
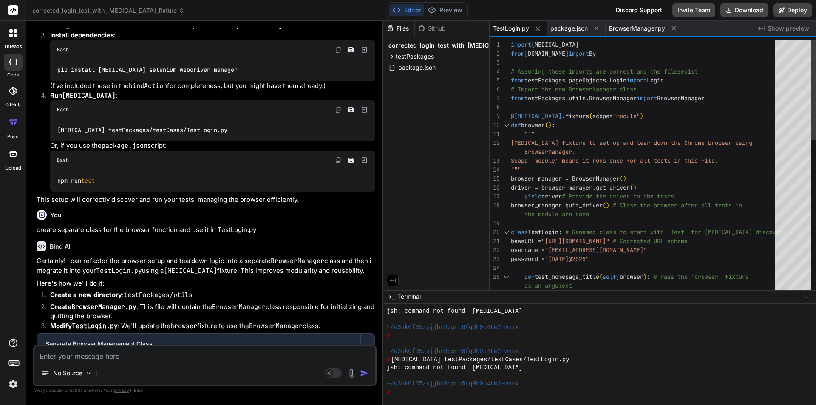
click at [593, 133] on div "def test_homepage_title ( self , browser ) : # Pass the 'browser' fixture usern…" at bounding box center [645, 361] width 269 height 642
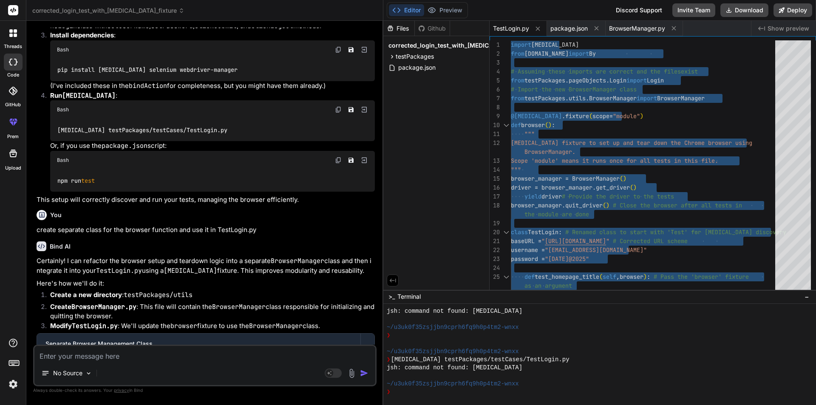
click at [51, 359] on textarea at bounding box center [204, 353] width 341 height 15
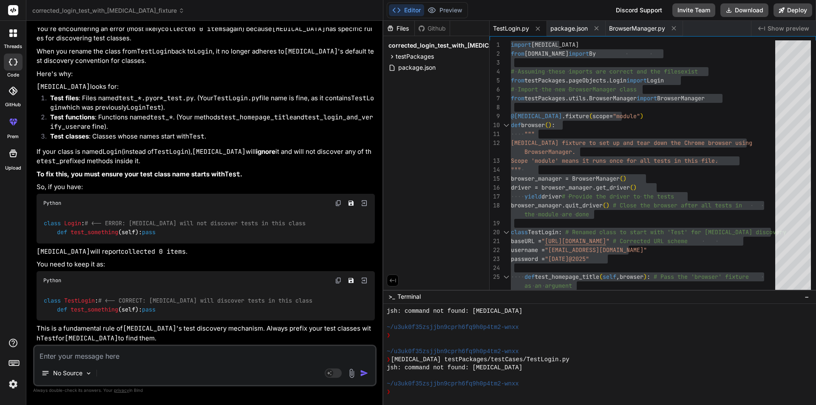
scroll to position [3567, 0]
click at [153, 354] on textarea at bounding box center [204, 353] width 341 height 15
paste textarea "ImportError while loading conftest 'C:\Users\alokk8\PycharmProjects\Test_Projec…"
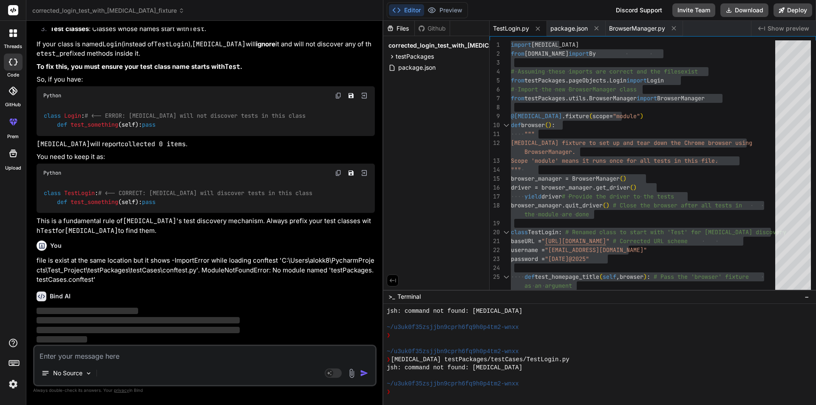
scroll to position [3675, 0]
drag, startPoint x: 383, startPoint y: 238, endPoint x: 404, endPoint y: 223, distance: 26.2
click at [518, 247] on div "corrected_login_test_with_[MEDICAL_DATA]_fixture Created with Pixso. Bind AI We…" at bounding box center [420, 202] width 789 height 405
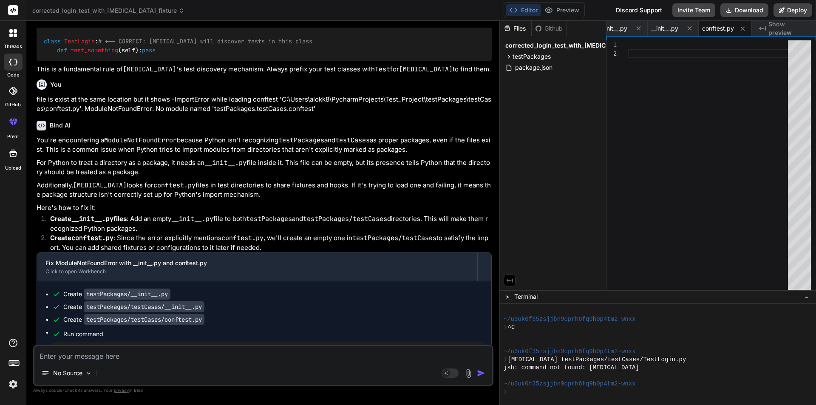
scroll to position [3414, 0]
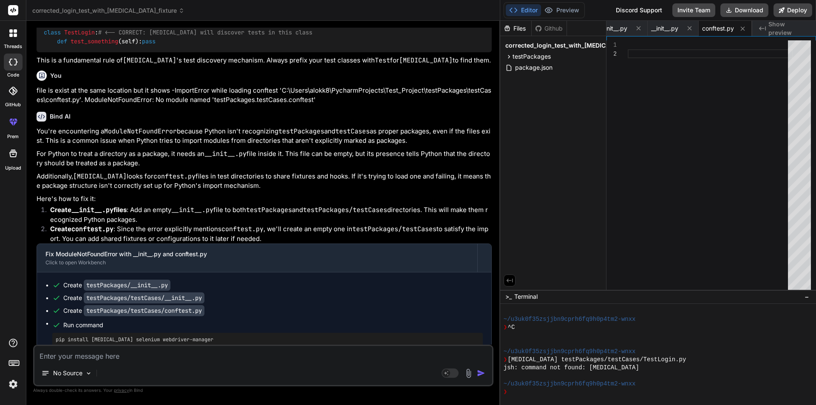
drag, startPoint x: 418, startPoint y: 206, endPoint x: 345, endPoint y: 206, distance: 73.5
click at [345, 146] on p "You're encountering a ModuleNotFoundError because Python isn't recognizing test…" at bounding box center [264, 136] width 455 height 19
drag, startPoint x: 63, startPoint y: 220, endPoint x: 229, endPoint y: 230, distance: 166.9
click at [229, 168] on p "For Python to treat a directory as a package, it needs an __init__.py file insi…" at bounding box center [264, 158] width 455 height 19
click at [312, 168] on p "For Python to treat a directory as a package, it needs an __init__.py file insi…" at bounding box center [264, 158] width 455 height 19
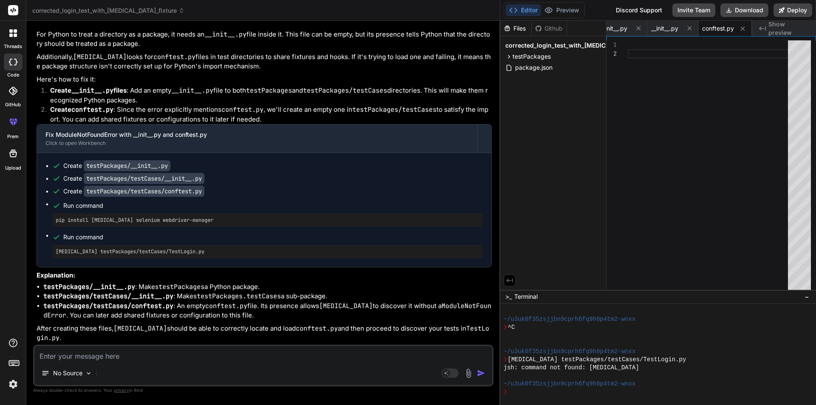
scroll to position [3584, 0]
click at [109, 353] on textarea at bounding box center [263, 353] width 458 height 15
paste textarea "def test_homepage_title(self, driver): # Pass the 'browser' fixture as an argum…"
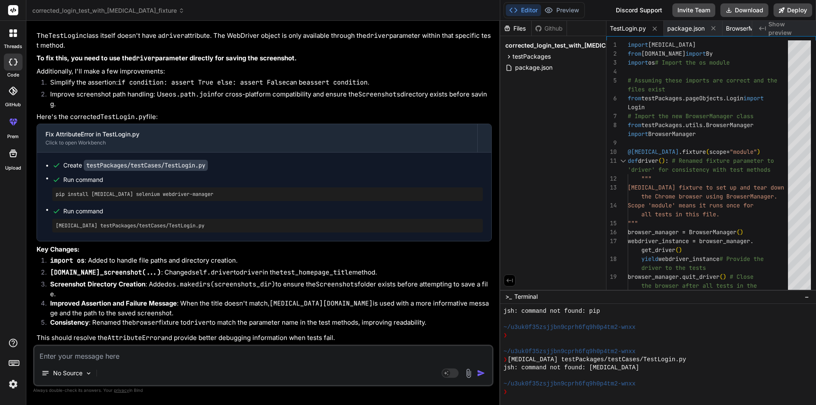
scroll to position [4141, 0]
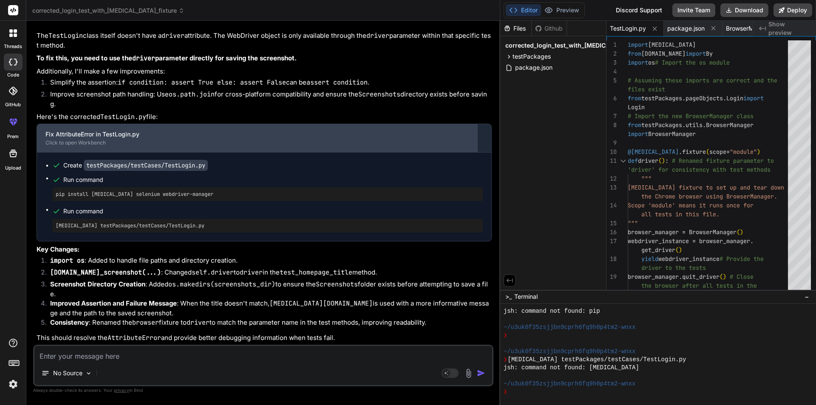
drag, startPoint x: 499, startPoint y: 144, endPoint x: 326, endPoint y: 149, distance: 173.0
click at [326, 149] on div "Bind AI Web Search Created with Pixso. Code Generator You hi Bind AI Hello! I'm…" at bounding box center [263, 213] width 474 height 384
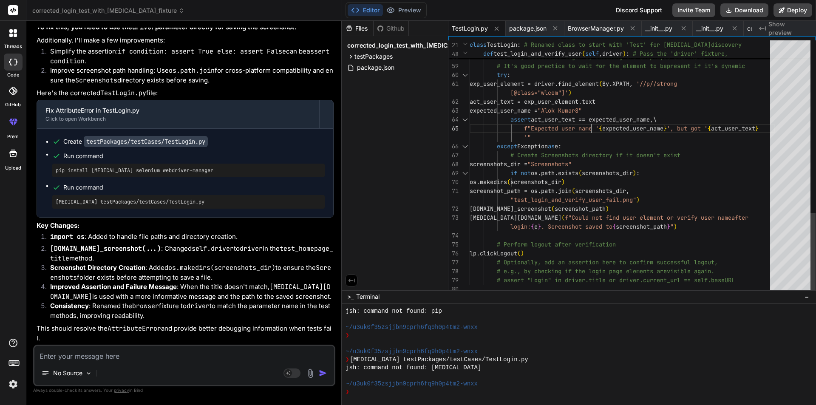
scroll to position [0, 0]
